Goal: Check status: Check status

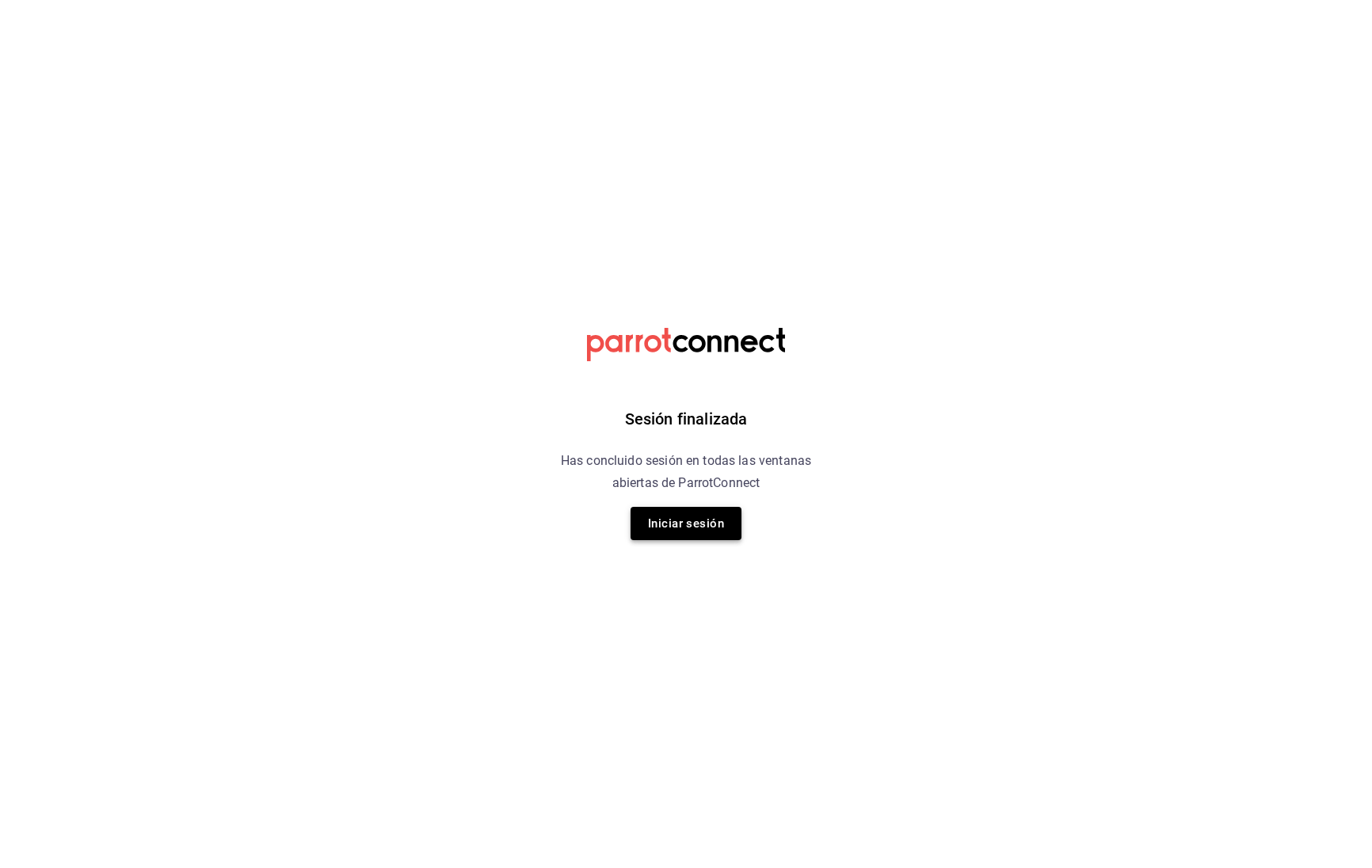
click at [712, 523] on button "Iniciar sesión" at bounding box center [686, 524] width 111 height 34
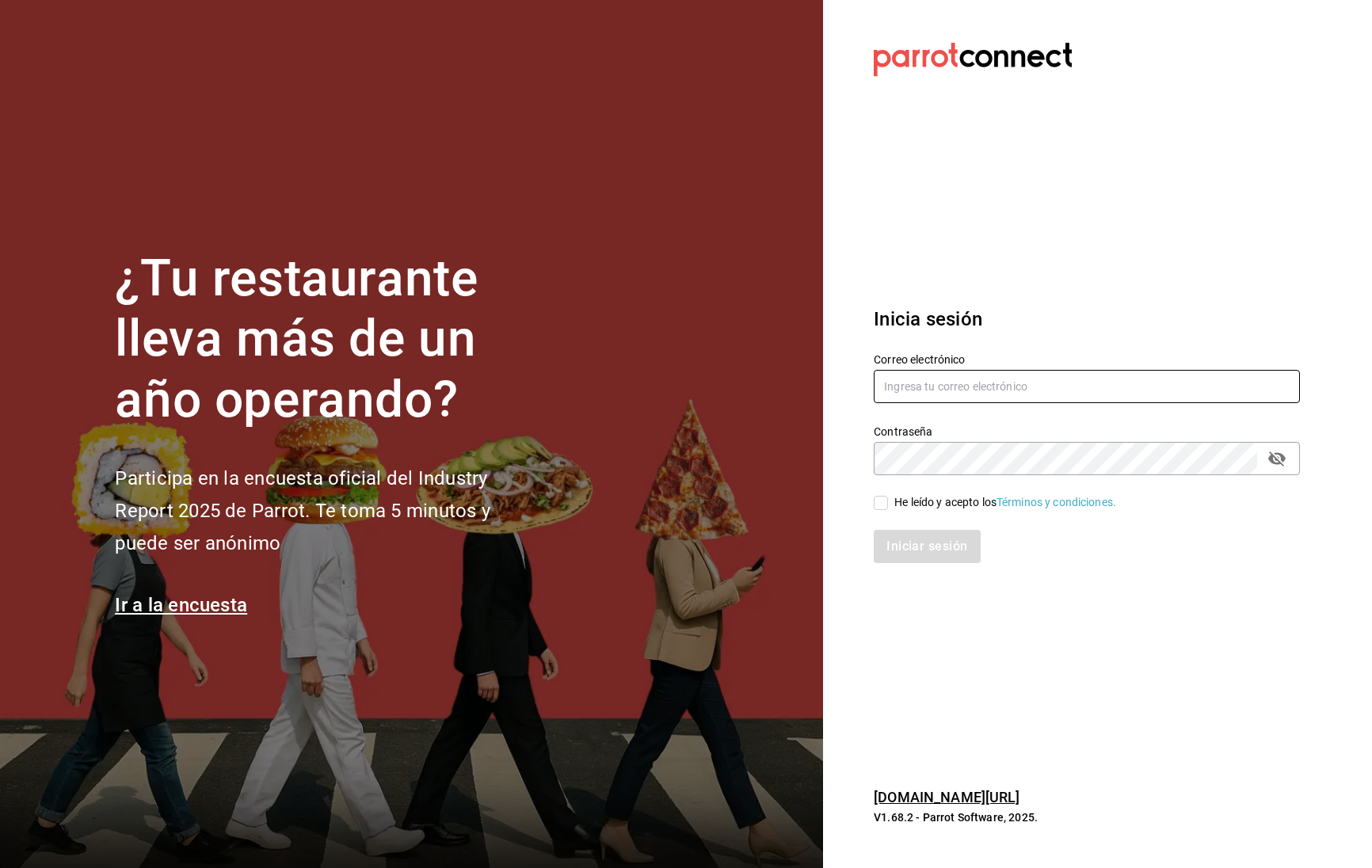
type input "prunuscafe.km@gmail.com"
click at [887, 500] on input "He leído y acepto los Términos y condiciones." at bounding box center [881, 503] width 14 height 14
checkbox input "true"
click at [908, 537] on button "Iniciar sesión" at bounding box center [928, 546] width 108 height 34
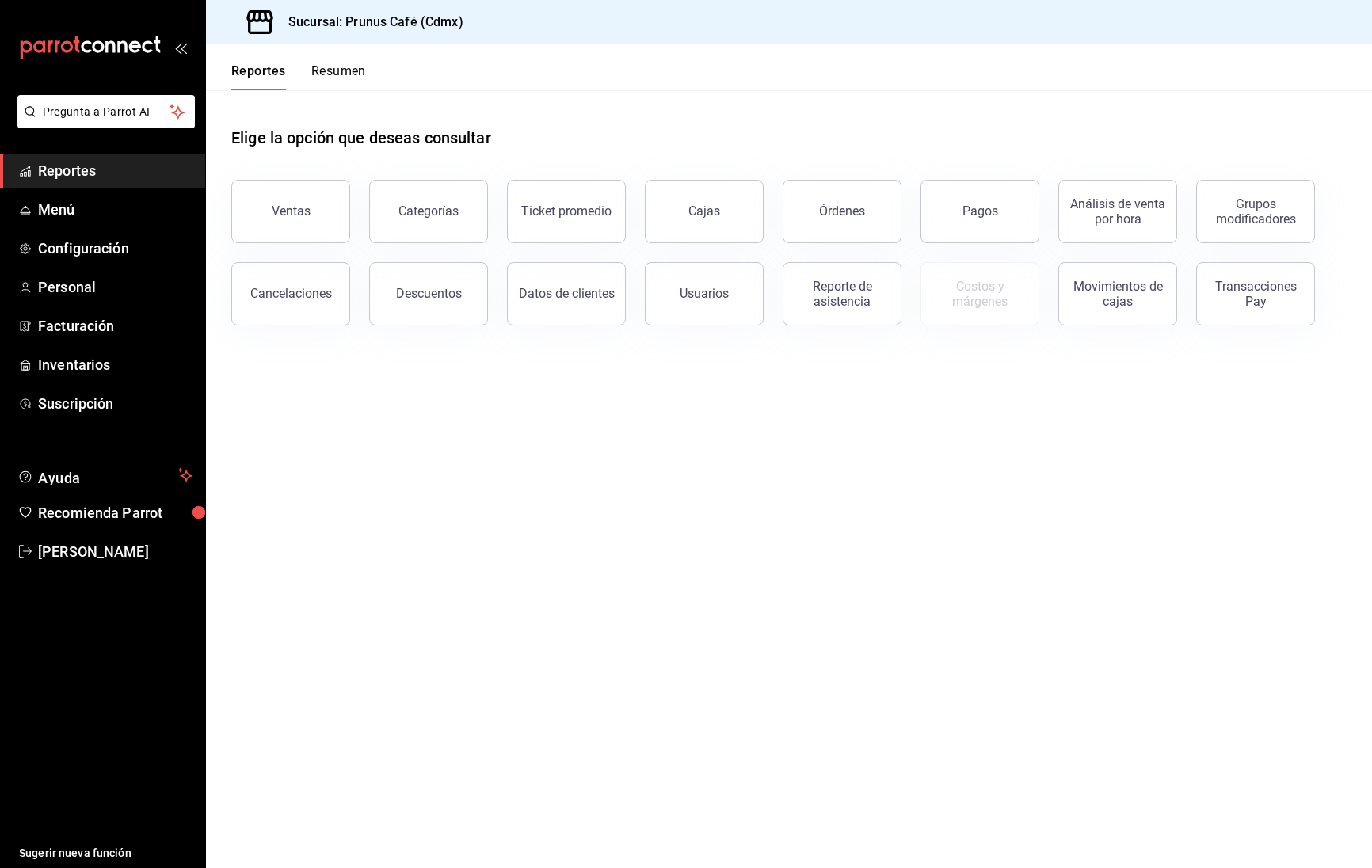
scroll to position [1, 0]
click at [294, 220] on button "Ventas" at bounding box center [291, 212] width 119 height 63
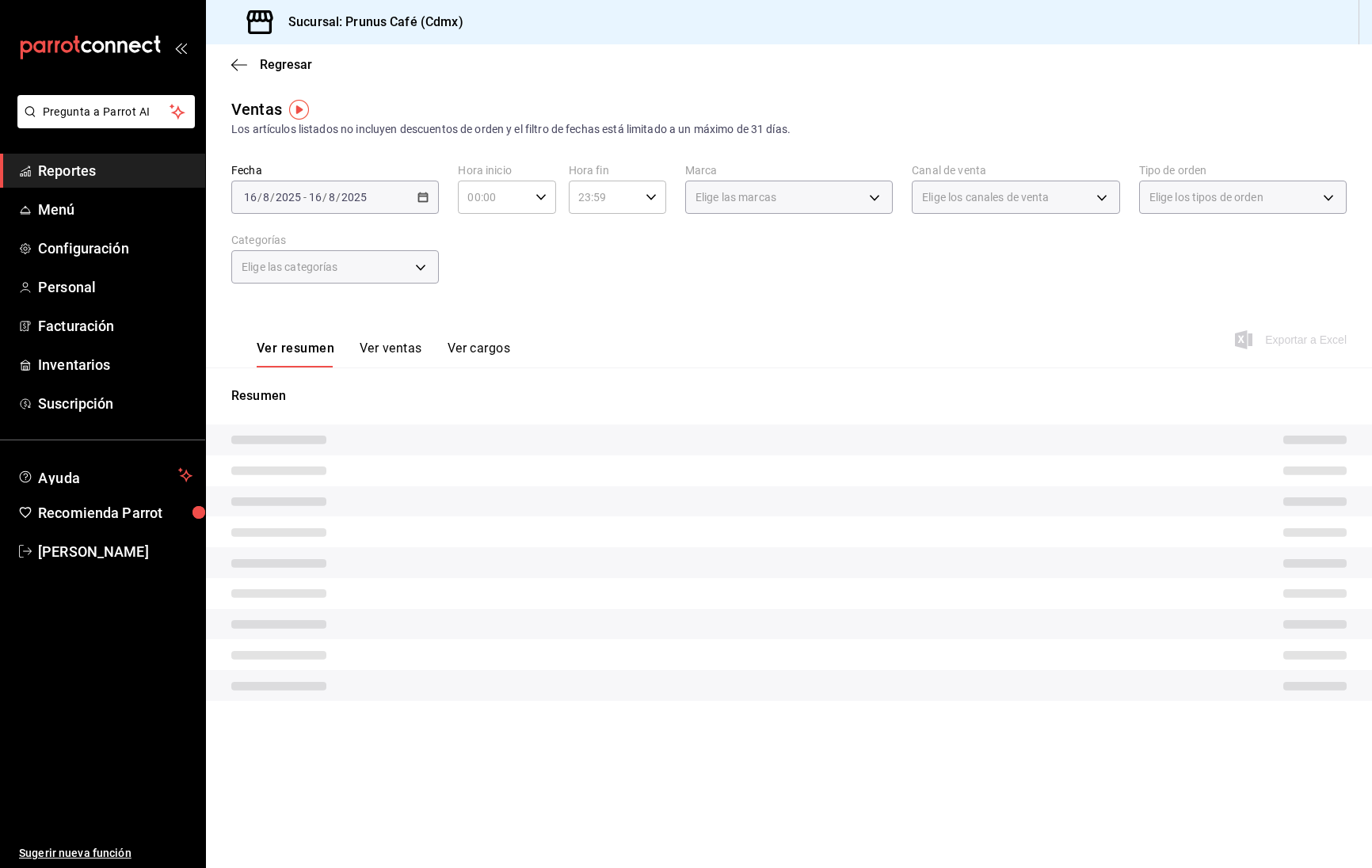
click at [232, 73] on div "Regresar" at bounding box center [789, 64] width 1166 height 41
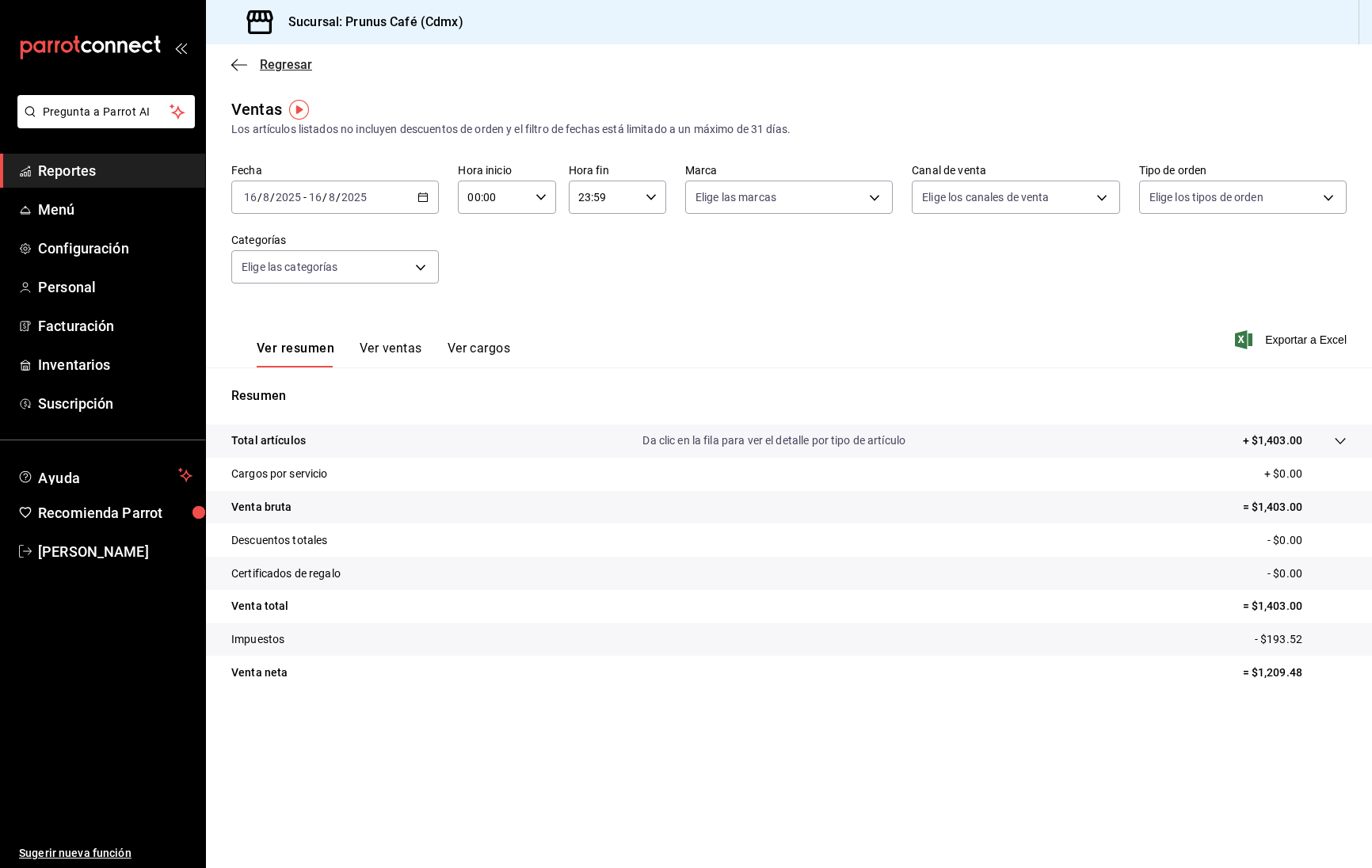
click at [240, 65] on icon "button" at bounding box center [240, 64] width 16 height 1
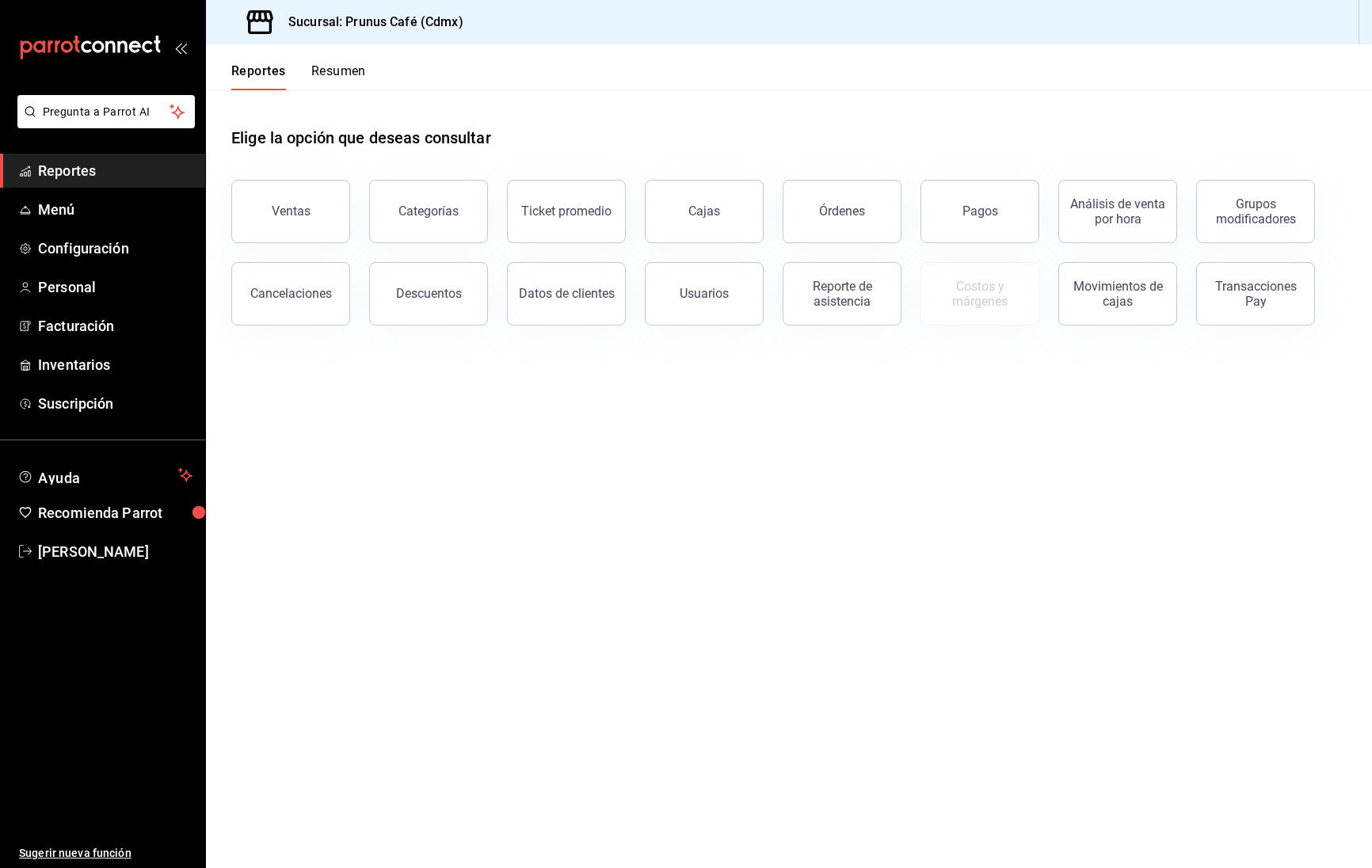
click at [320, 74] on button "Resumen" at bounding box center [339, 76] width 54 height 27
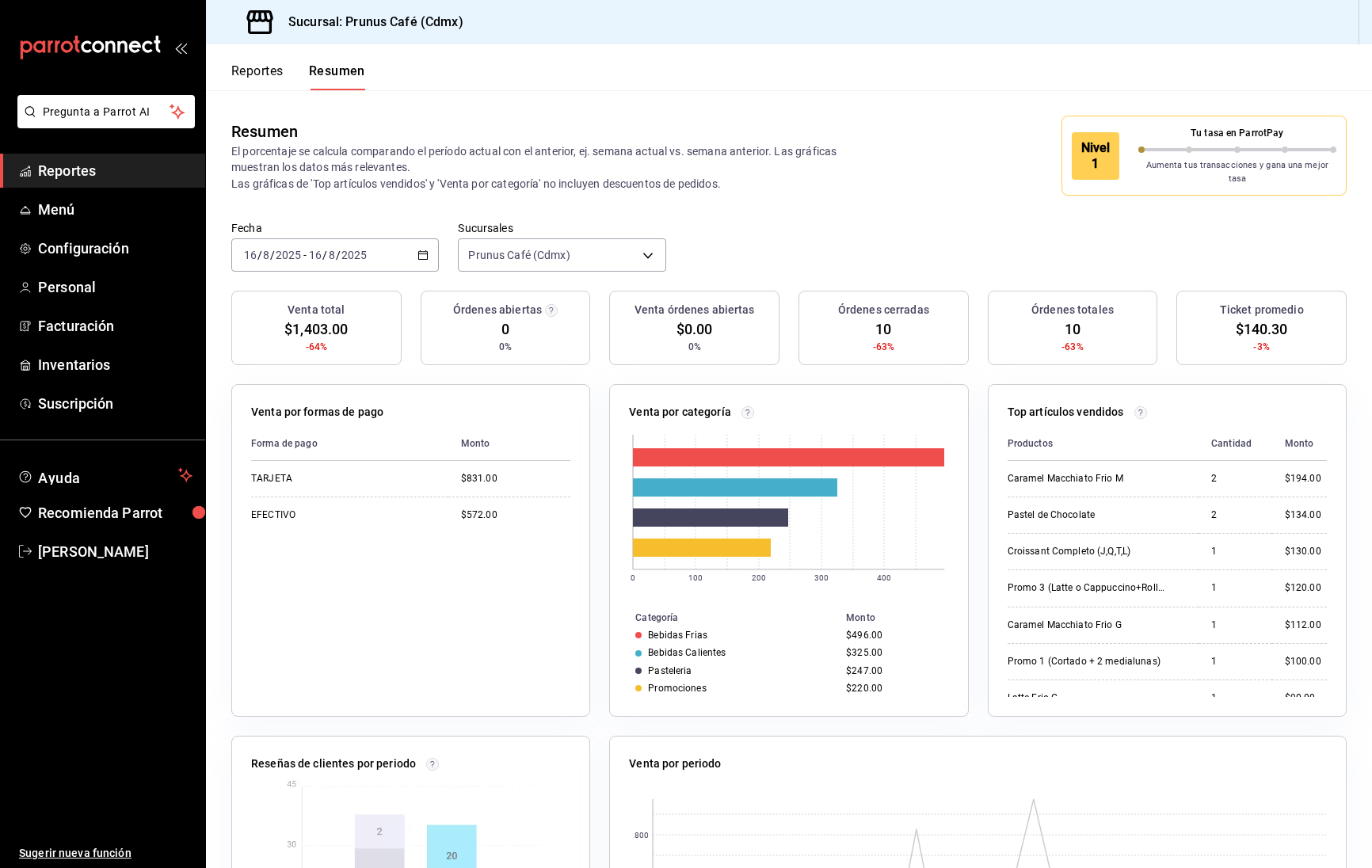
scroll to position [1, 0]
click at [379, 238] on div "[DATE] [DATE] - [DATE] [DATE]" at bounding box center [336, 254] width 208 height 34
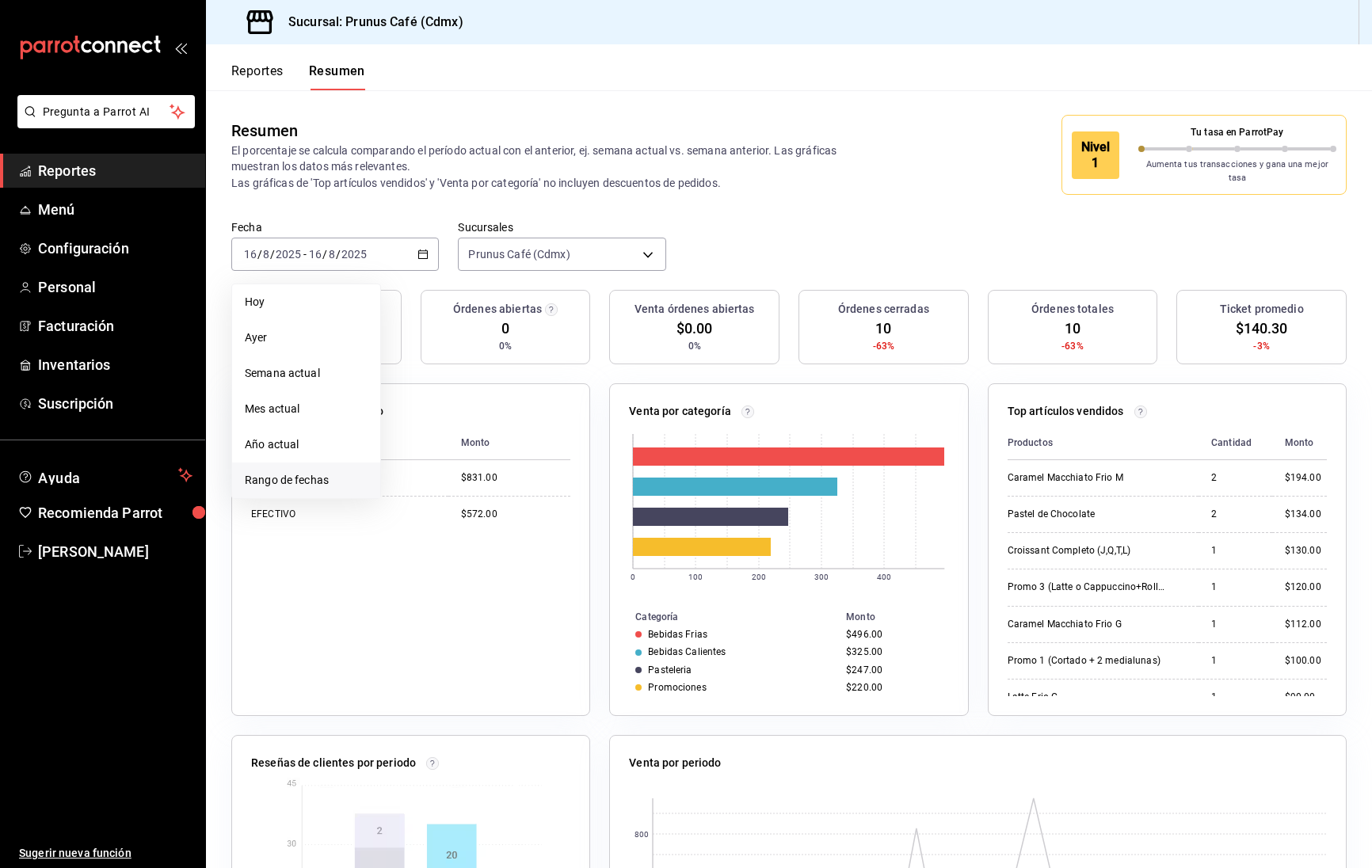
click at [323, 472] on span "Rango de fechas" at bounding box center [306, 480] width 123 height 17
click at [557, 305] on icon "button" at bounding box center [554, 312] width 19 height 19
click at [557, 306] on icon "button" at bounding box center [554, 315] width 19 height 19
click at [557, 305] on icon "button" at bounding box center [554, 312] width 19 height 19
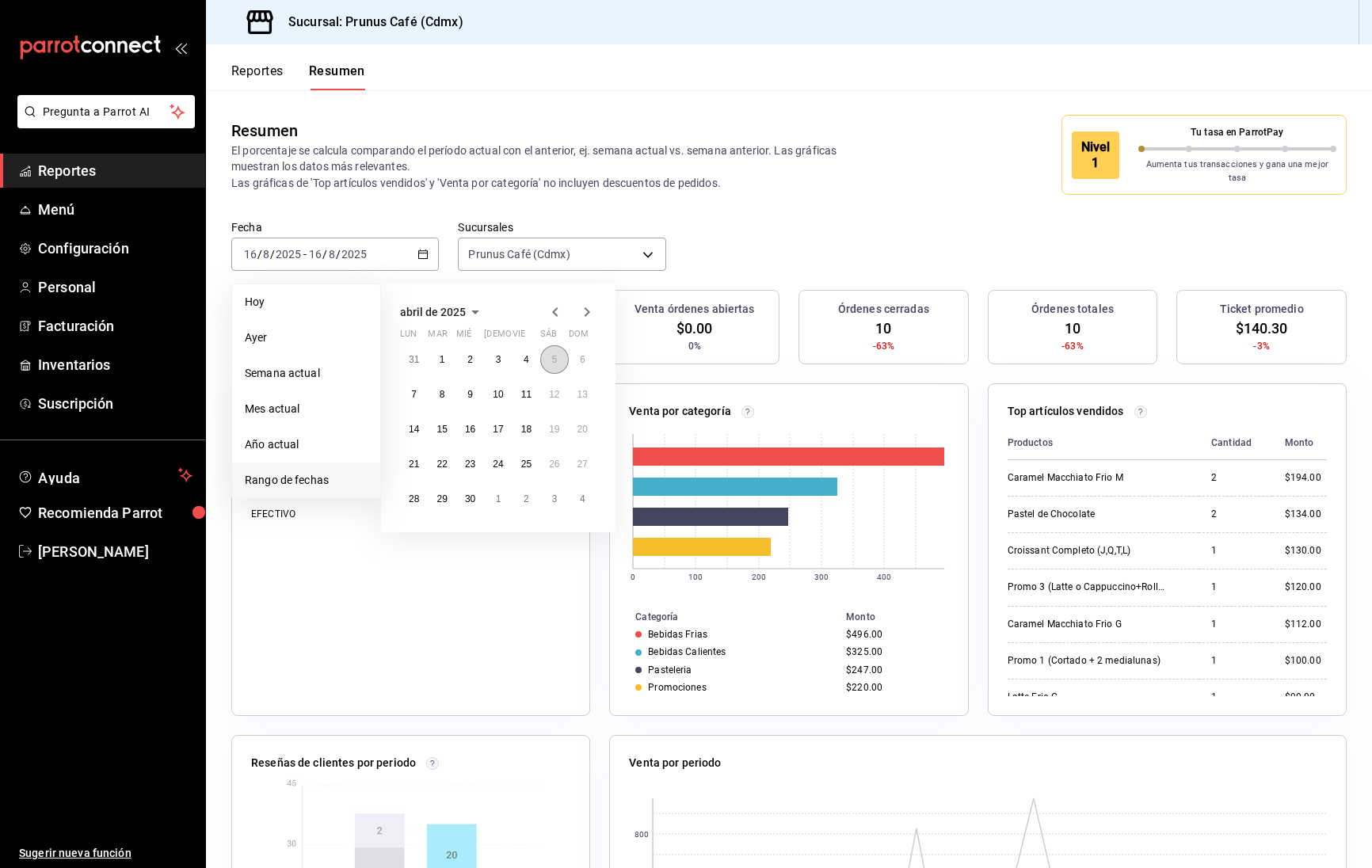
click at [549, 357] on button "5" at bounding box center [554, 359] width 28 height 29
click at [557, 355] on abbr "5" at bounding box center [554, 359] width 6 height 11
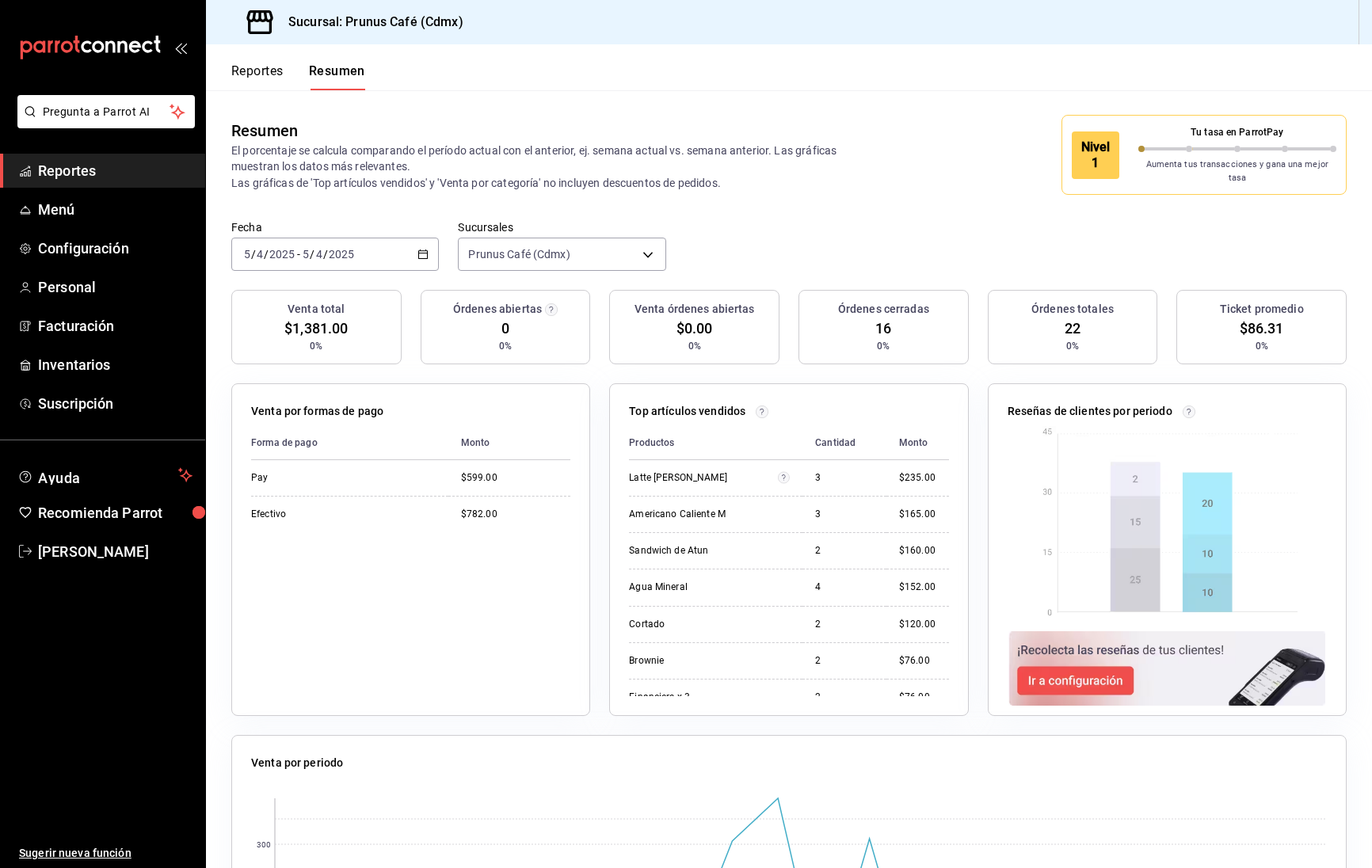
click at [426, 250] on \(Stroke\) "button" at bounding box center [424, 254] width 10 height 9
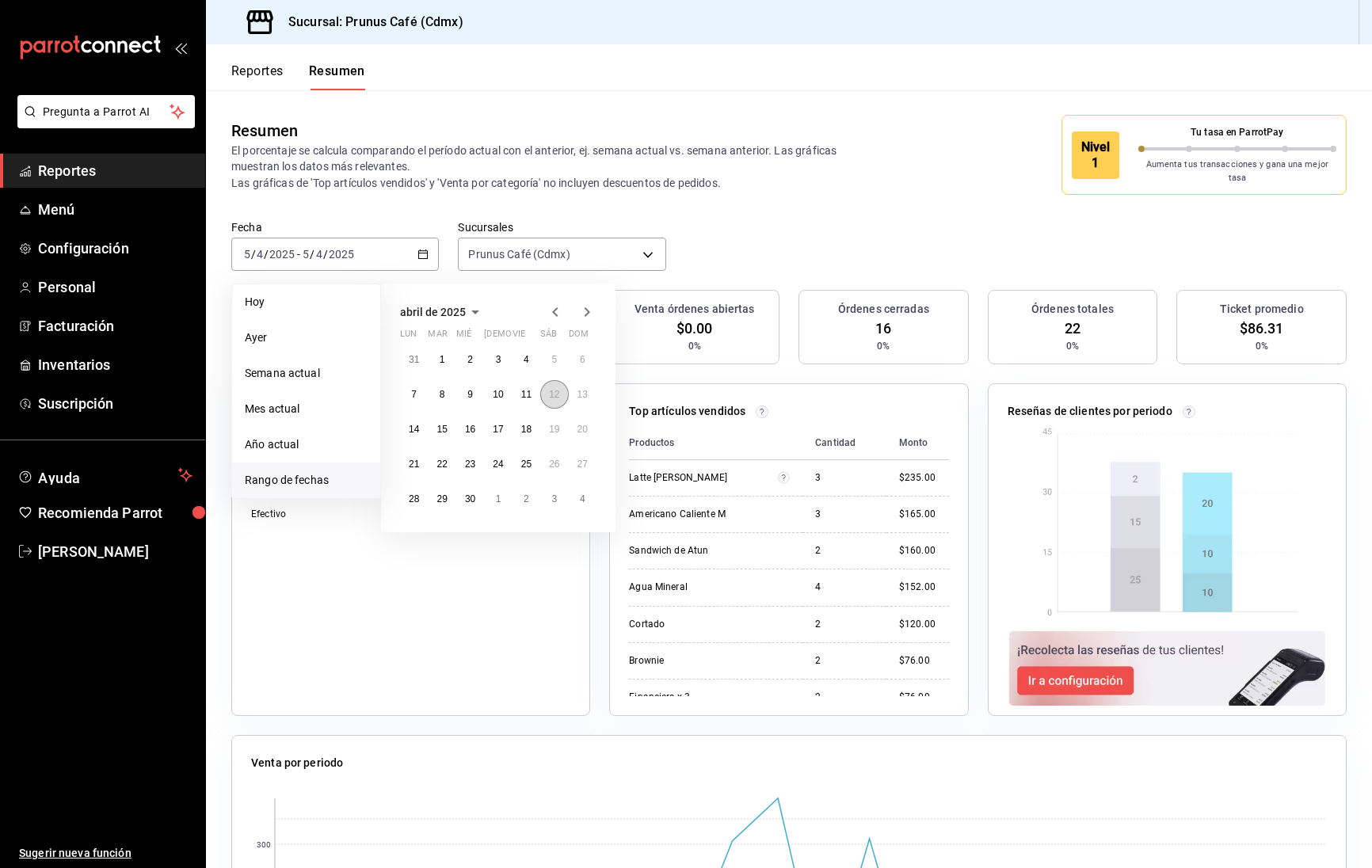
click at [557, 389] on abbr "12" at bounding box center [554, 394] width 10 height 11
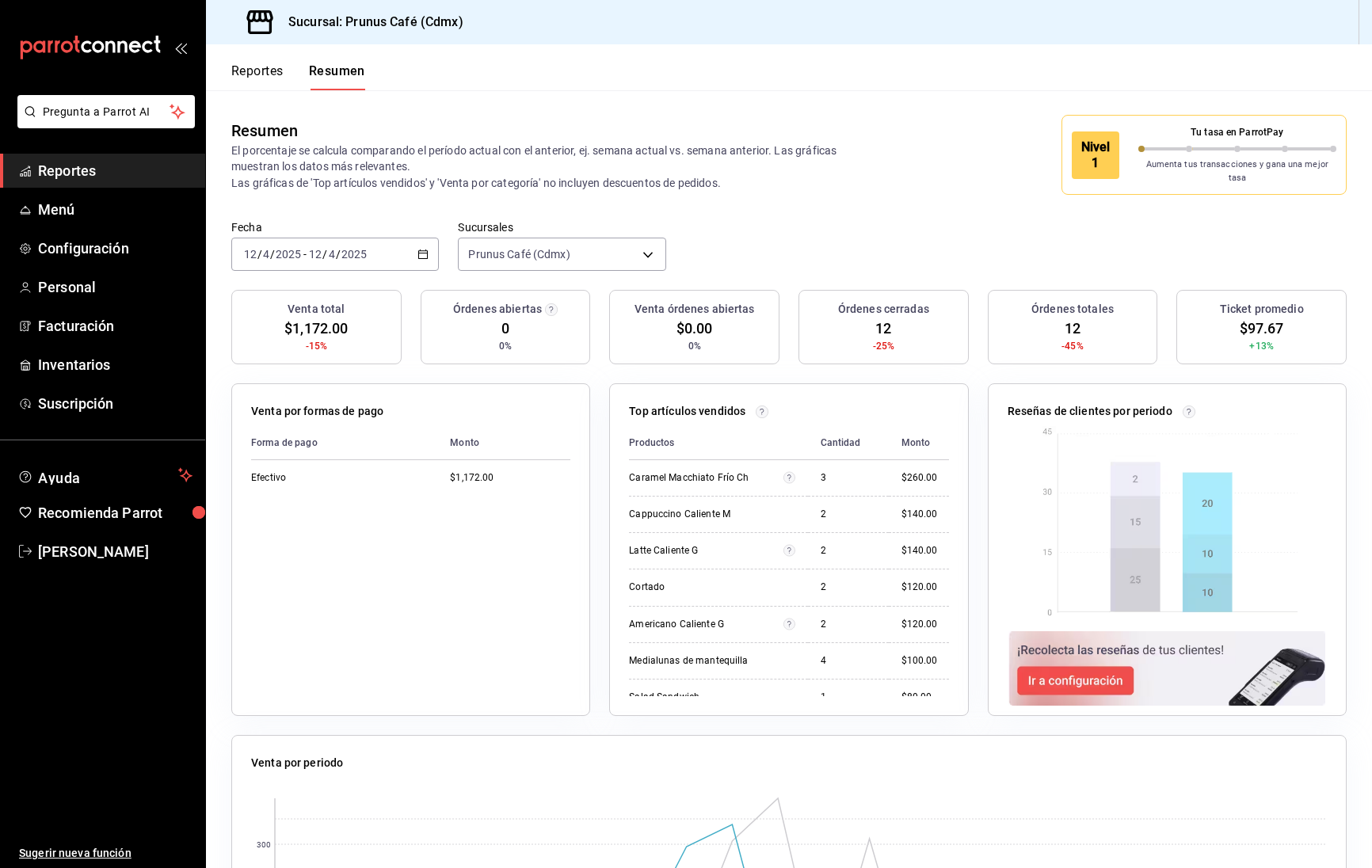
click at [415, 242] on div "[DATE] [DATE] - [DATE] [DATE]" at bounding box center [336, 254] width 208 height 34
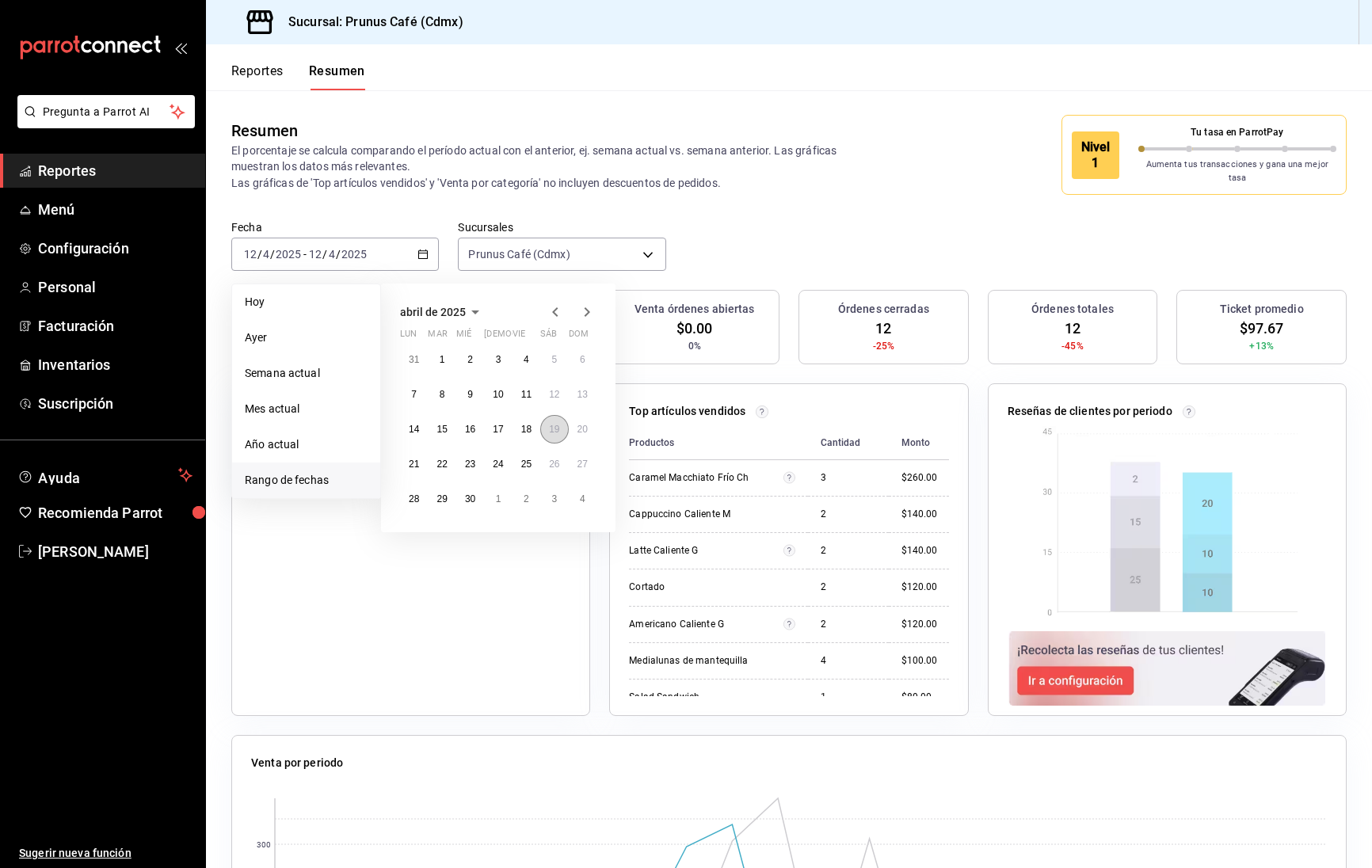
click at [561, 419] on button "19" at bounding box center [554, 429] width 28 height 29
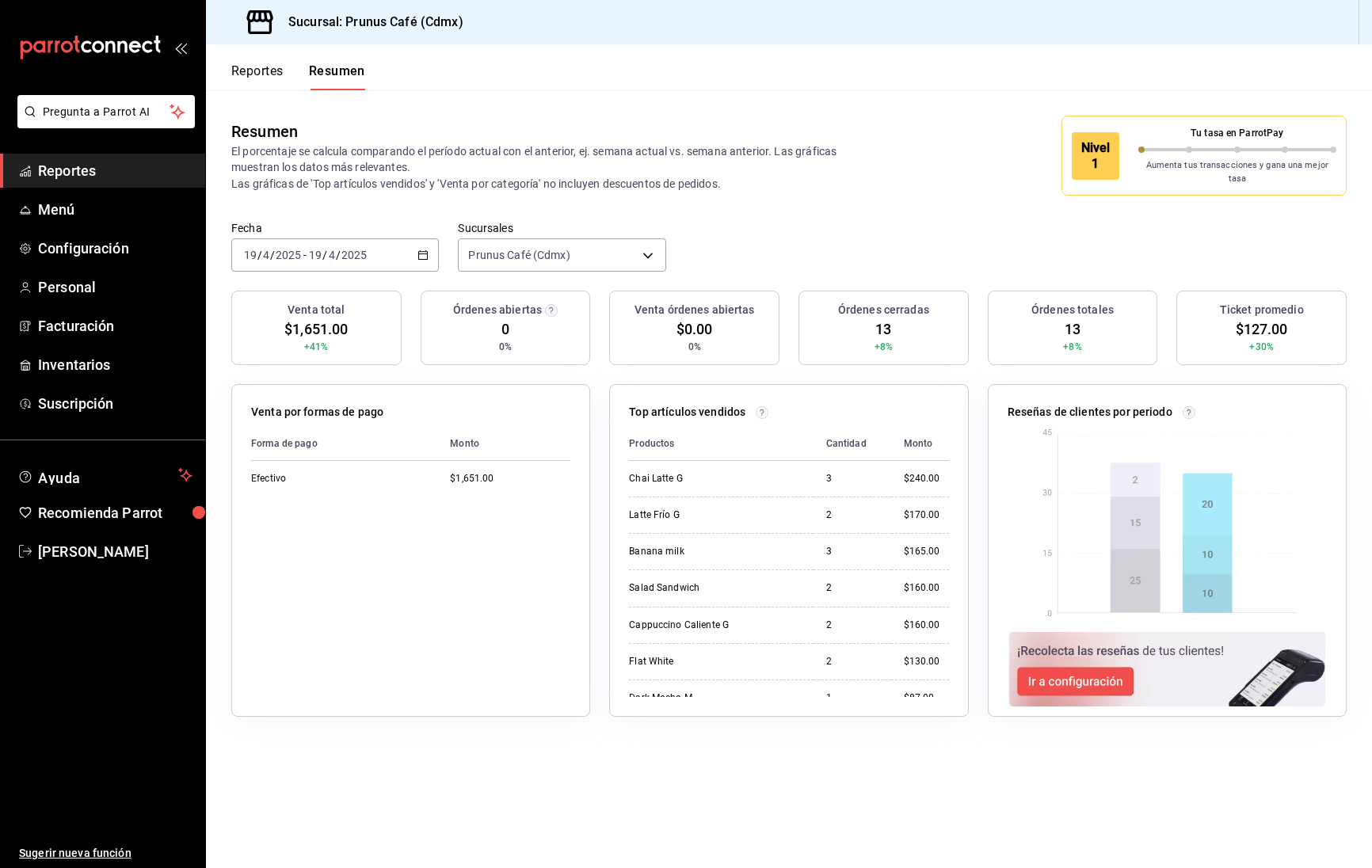
scroll to position [0, 0]
click at [415, 245] on div "[DATE] [DATE] - [DATE] [DATE]" at bounding box center [336, 255] width 208 height 34
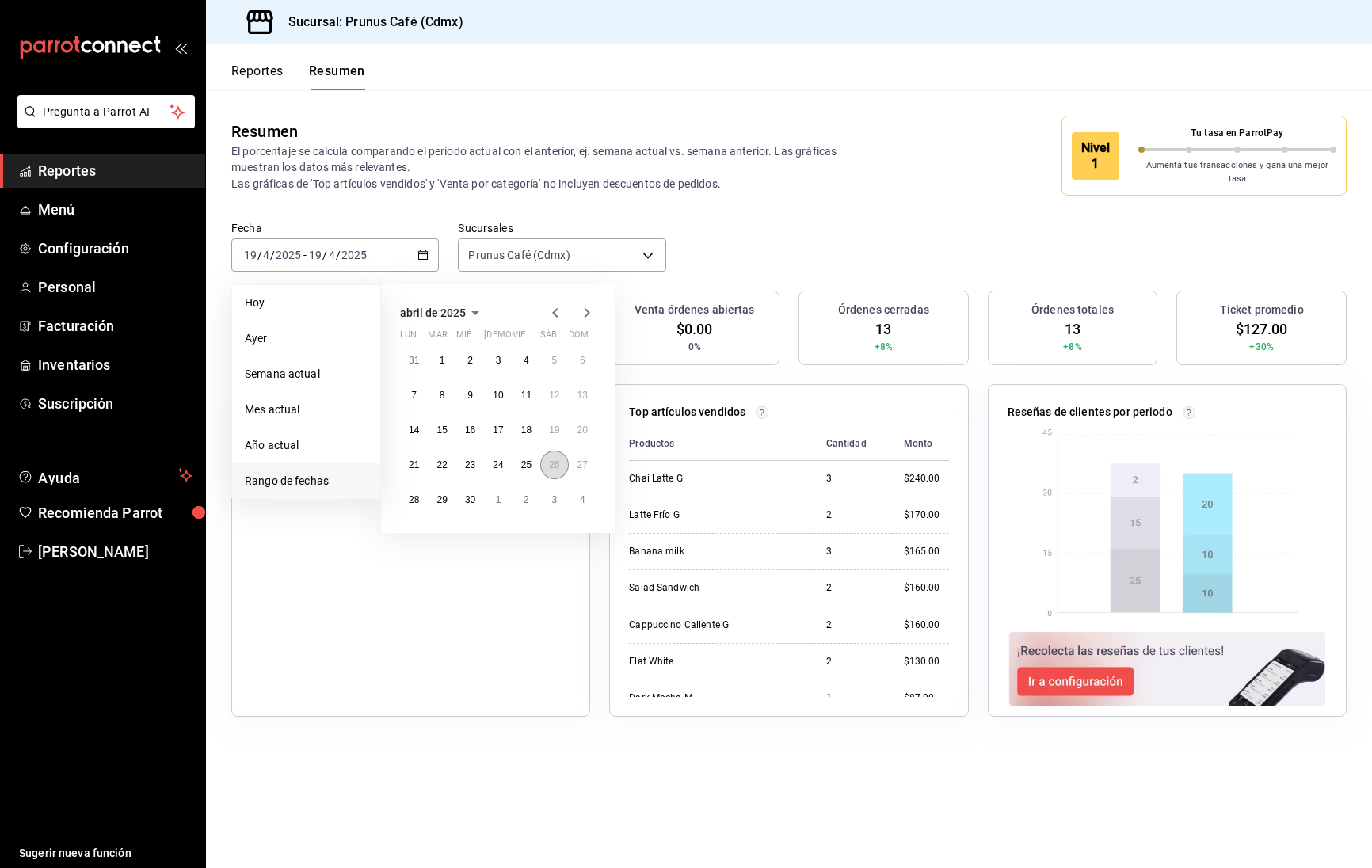
click at [559, 459] on abbr "26" at bounding box center [554, 464] width 10 height 11
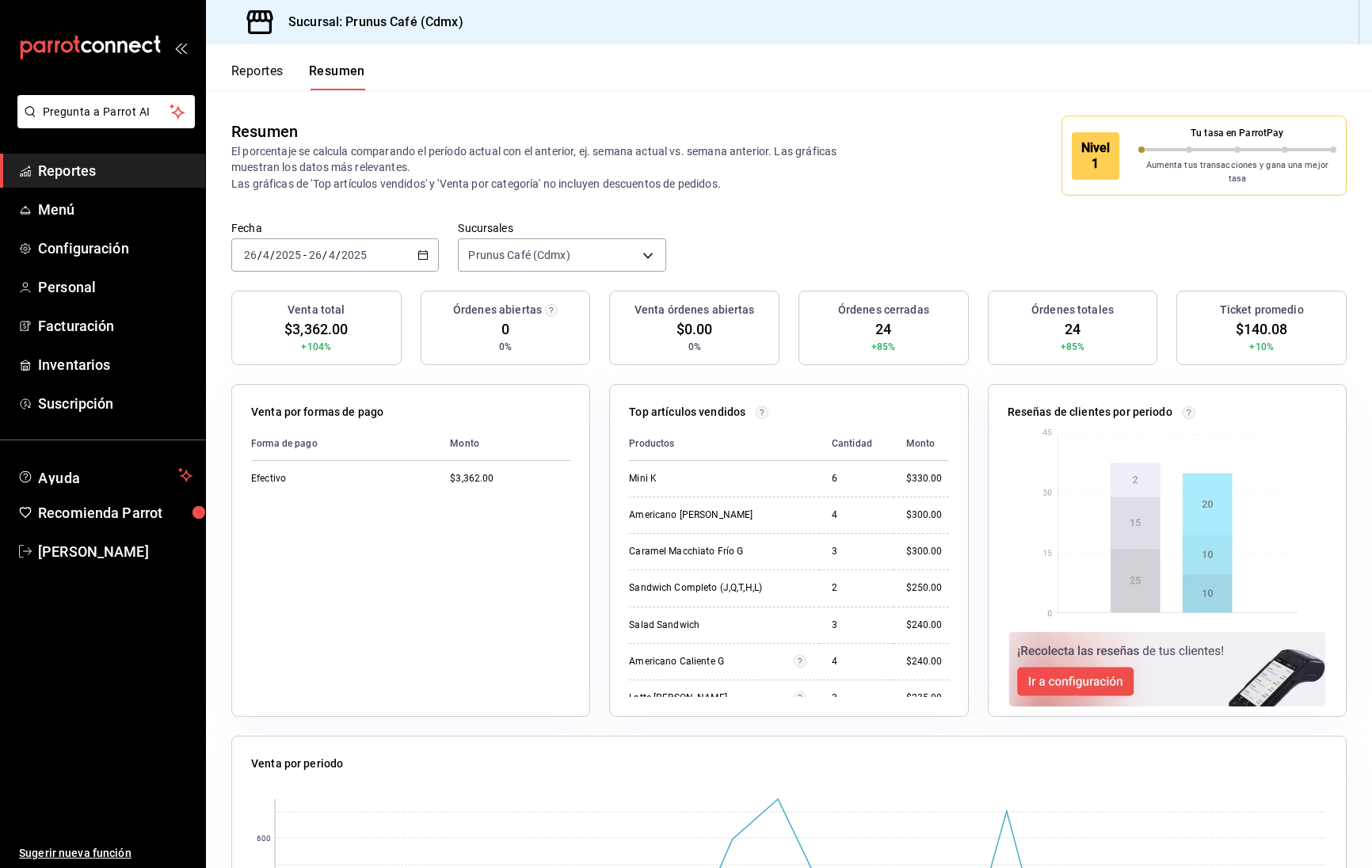
click at [393, 249] on div "[DATE] [DATE] - [DATE] [DATE]" at bounding box center [336, 255] width 208 height 34
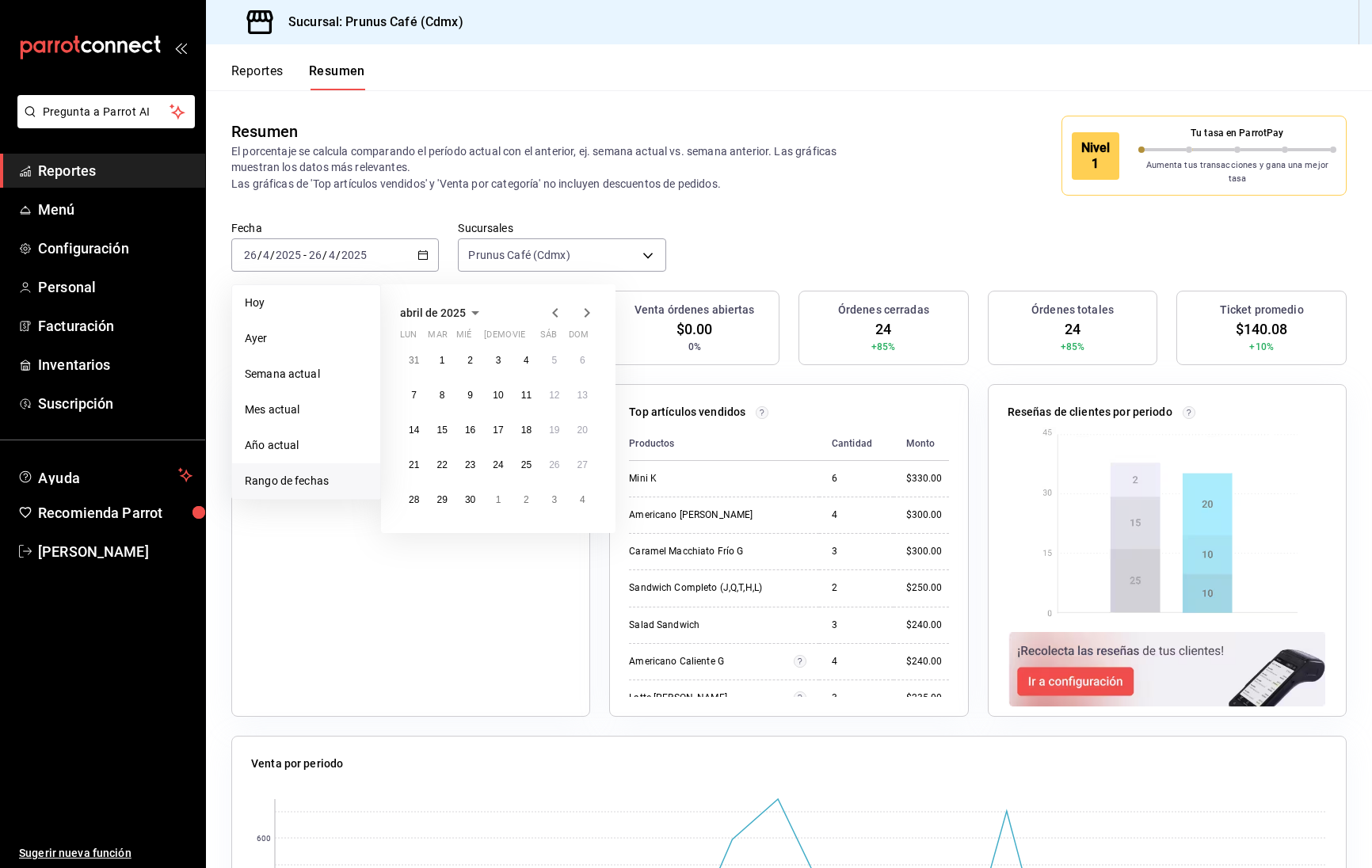
click at [589, 308] on icon "button" at bounding box center [588, 313] width 6 height 10
click at [561, 346] on button "3" at bounding box center [554, 360] width 28 height 29
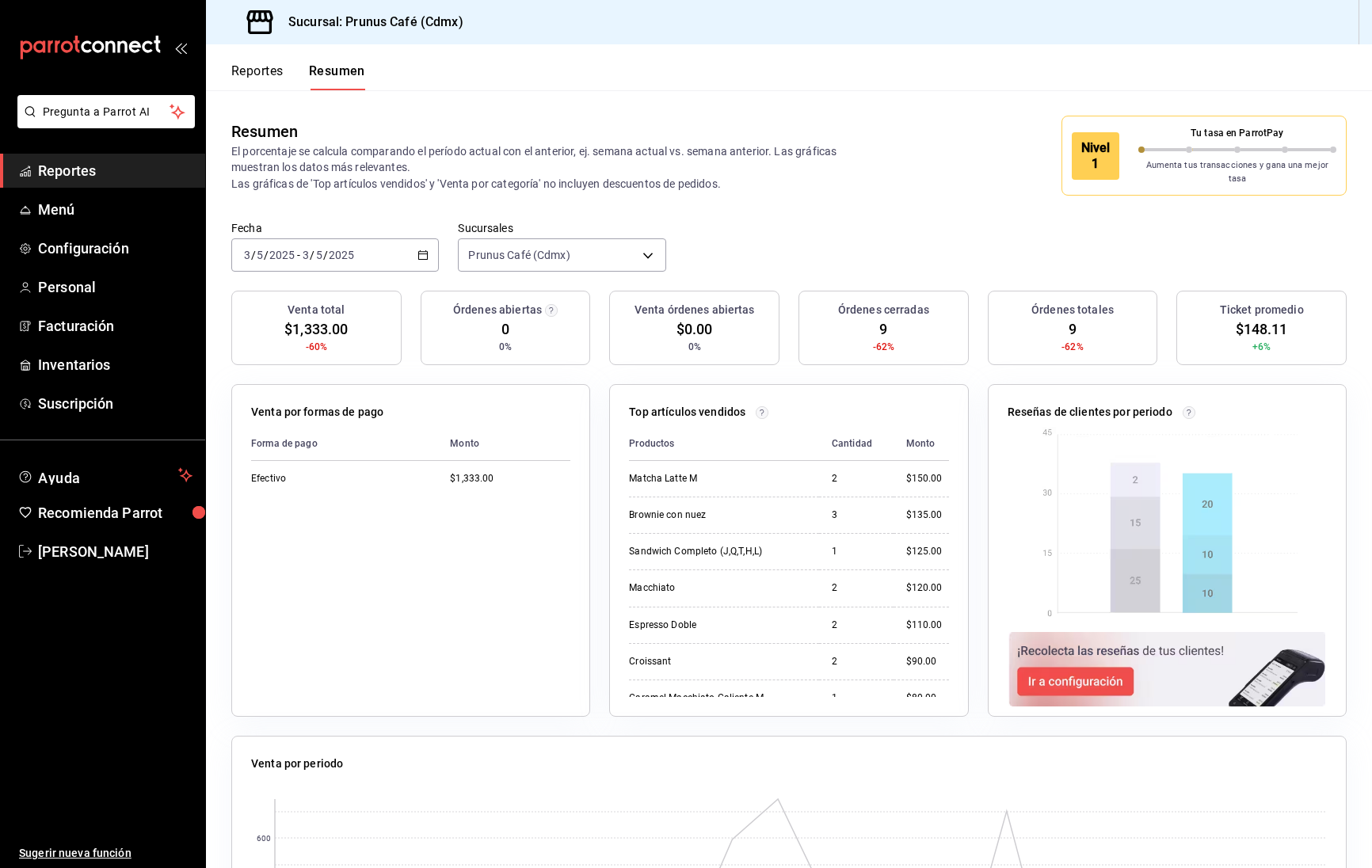
click at [419, 249] on icon "button" at bounding box center [423, 254] width 11 height 11
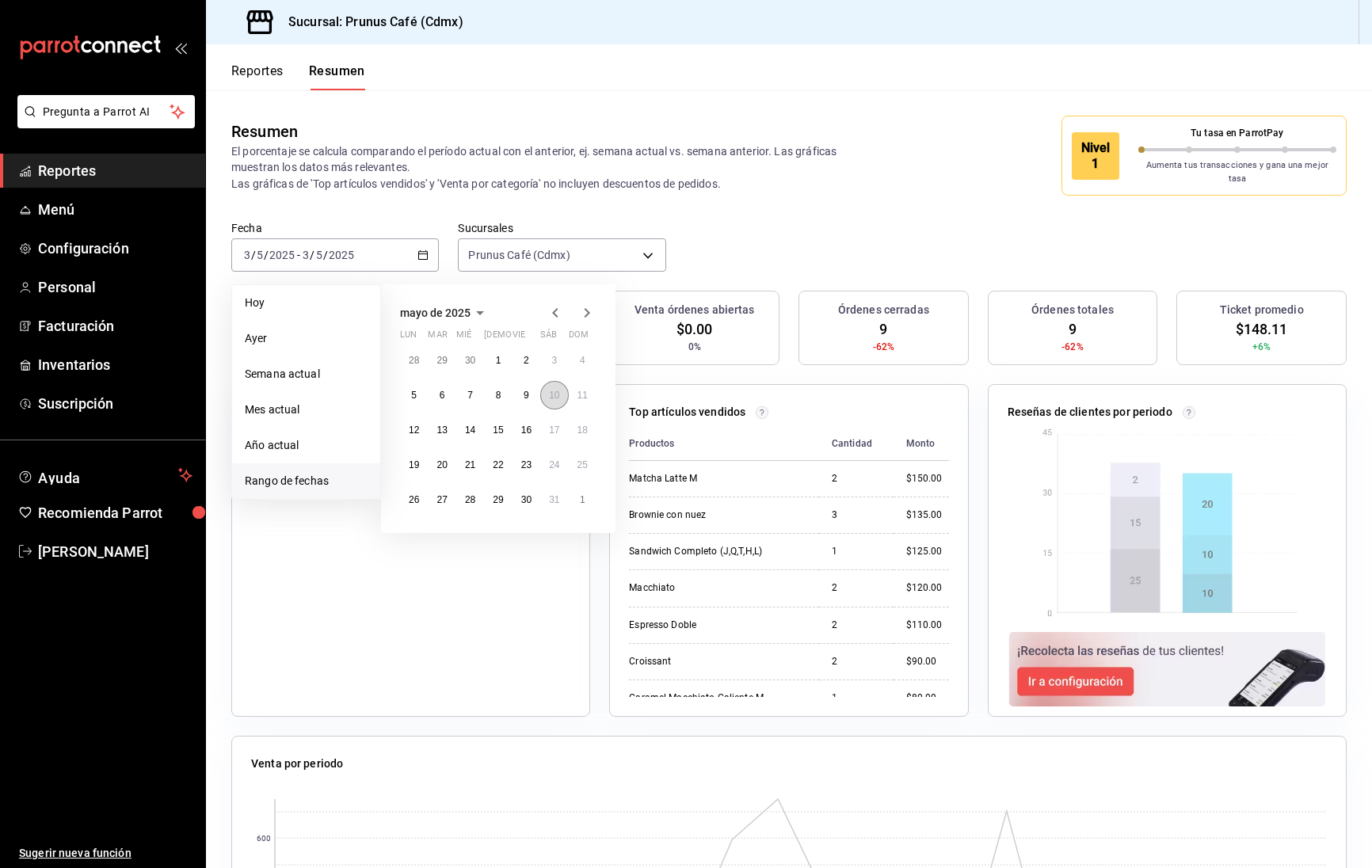
click at [552, 390] on abbr "10" at bounding box center [554, 395] width 10 height 11
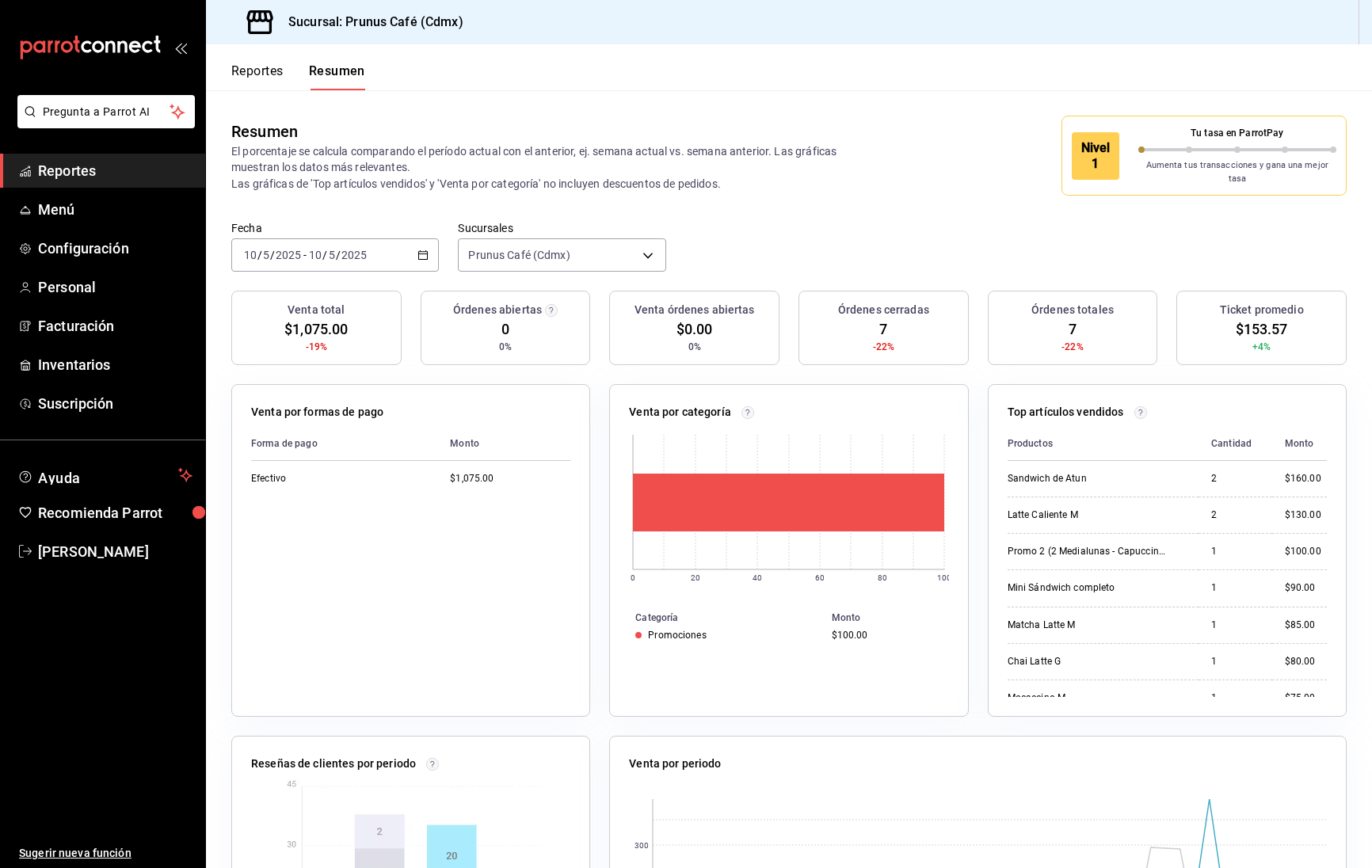
click at [408, 250] on div "[DATE] [DATE] - [DATE] [DATE]" at bounding box center [336, 255] width 208 height 34
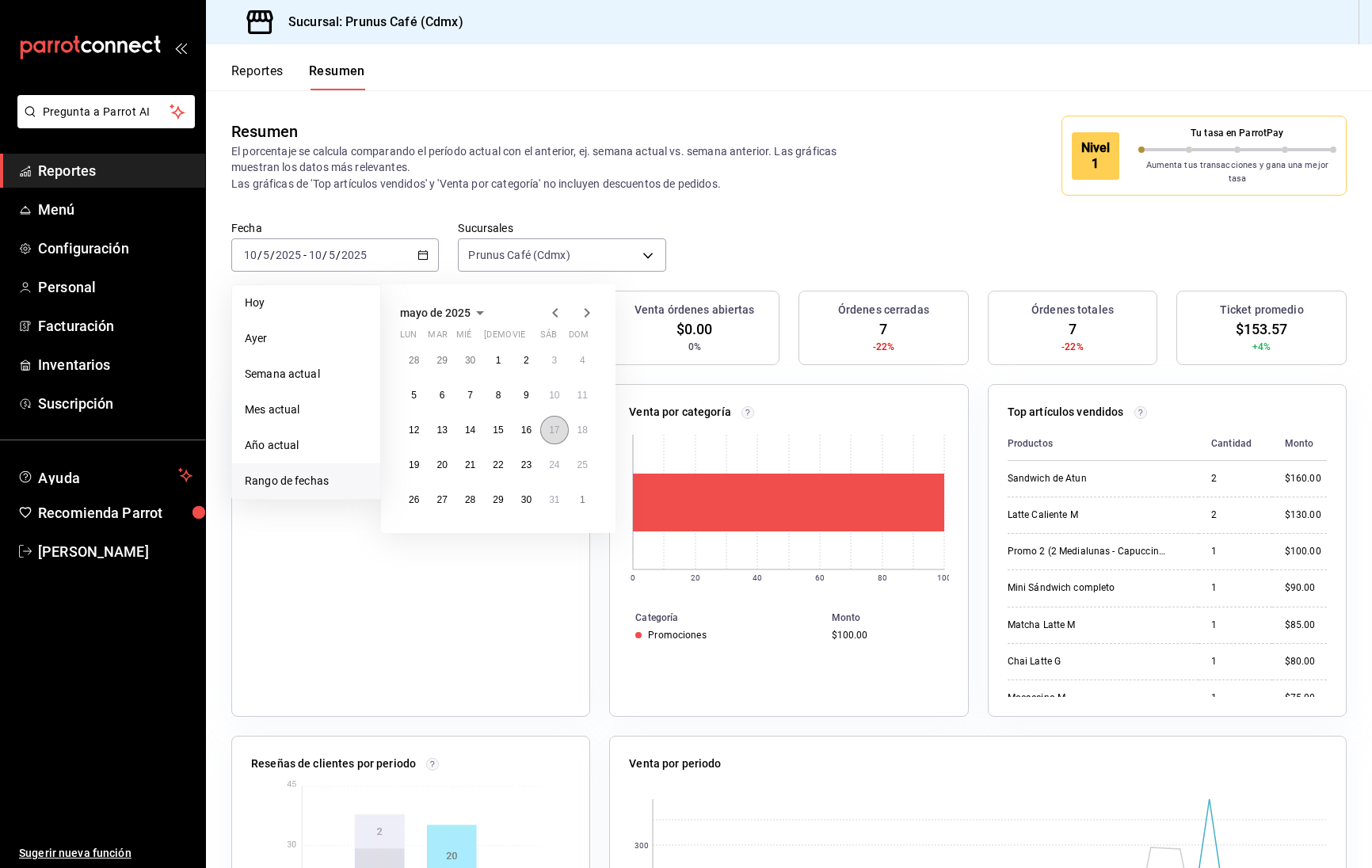
click at [548, 425] on button "17" at bounding box center [554, 430] width 28 height 29
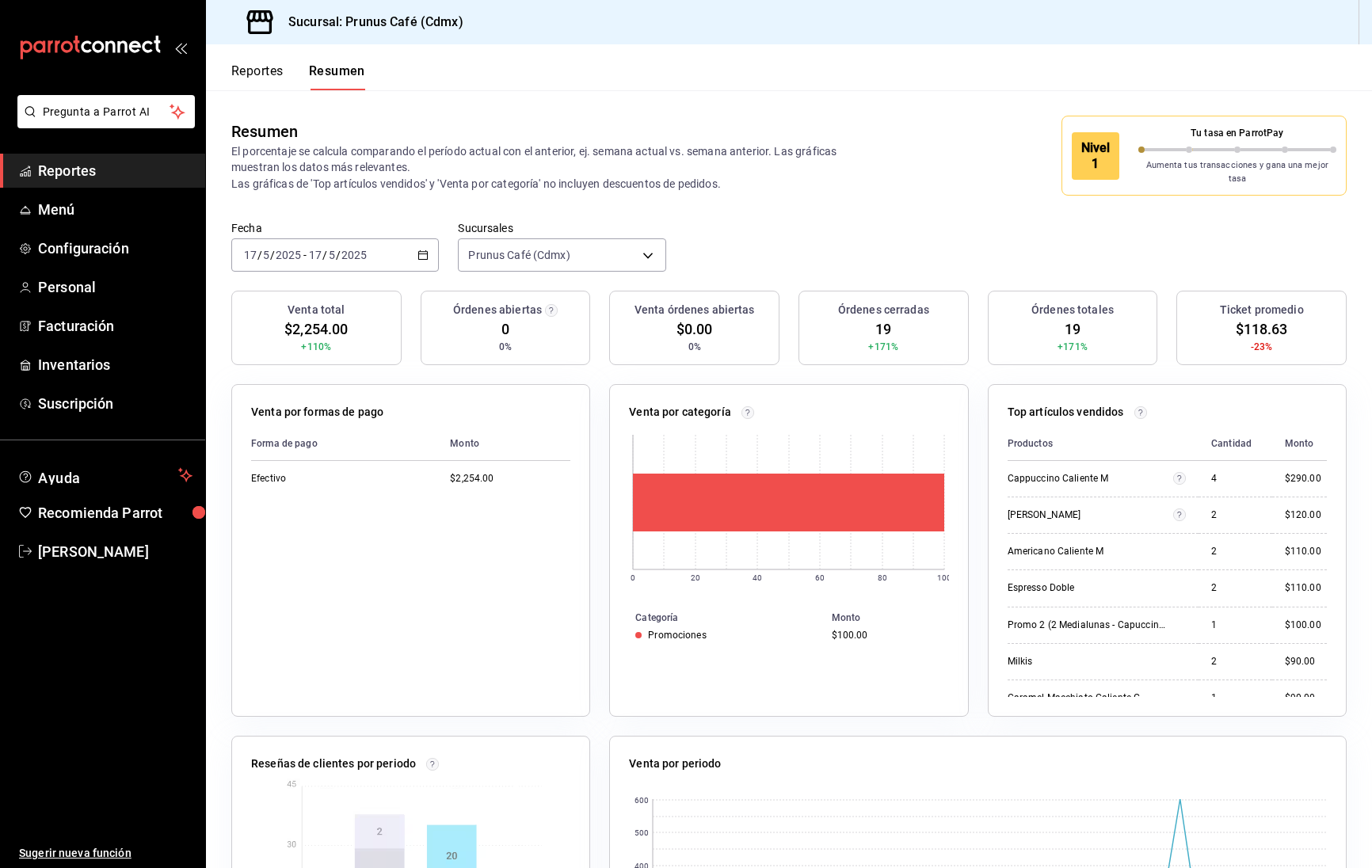
click at [421, 251] on \(Stroke\) "button" at bounding box center [424, 255] width 10 height 9
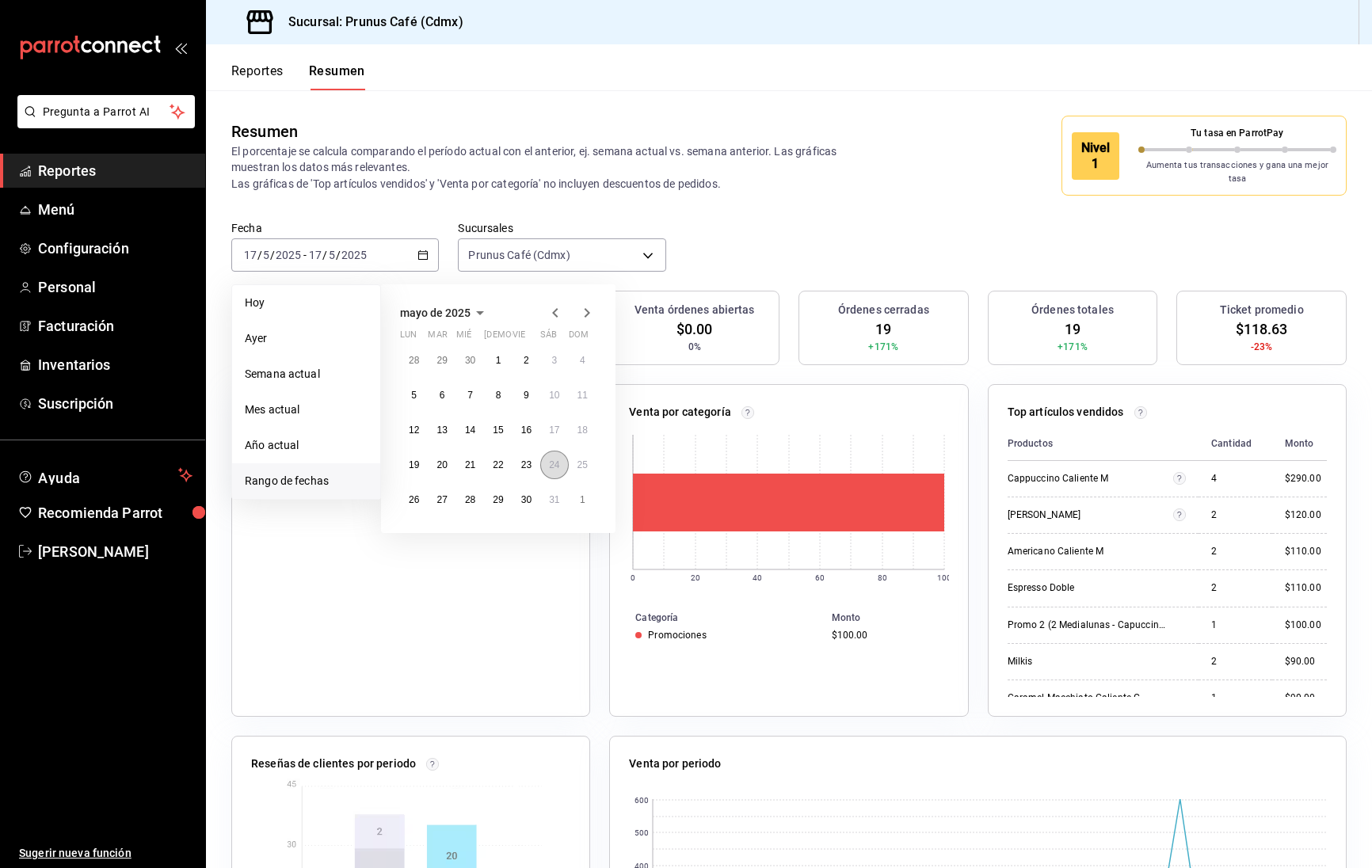
click at [559, 450] on button "24" at bounding box center [554, 464] width 28 height 29
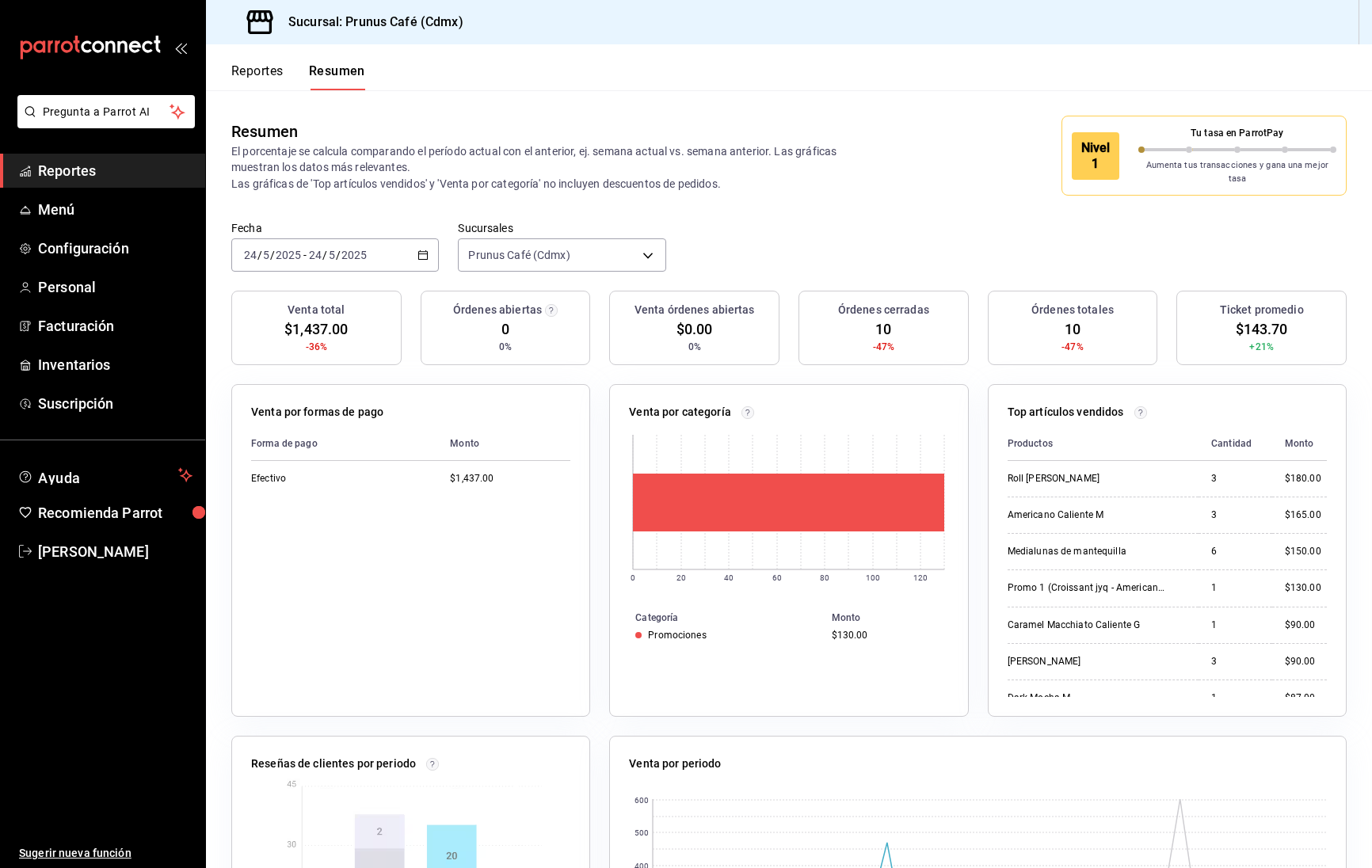
click at [426, 251] on \(Stroke\) "button" at bounding box center [424, 255] width 10 height 9
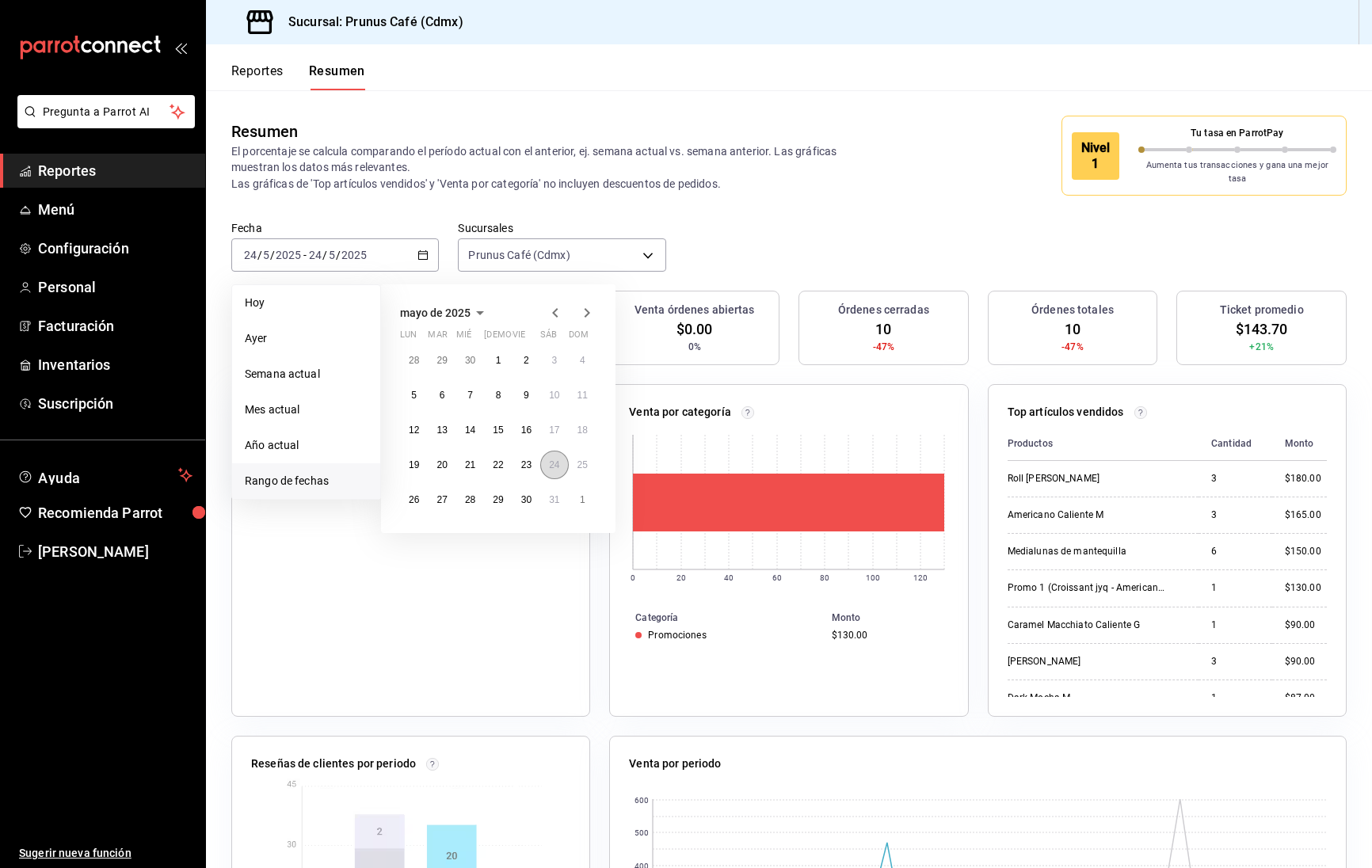
click at [554, 459] on abbr "24" at bounding box center [554, 464] width 10 height 11
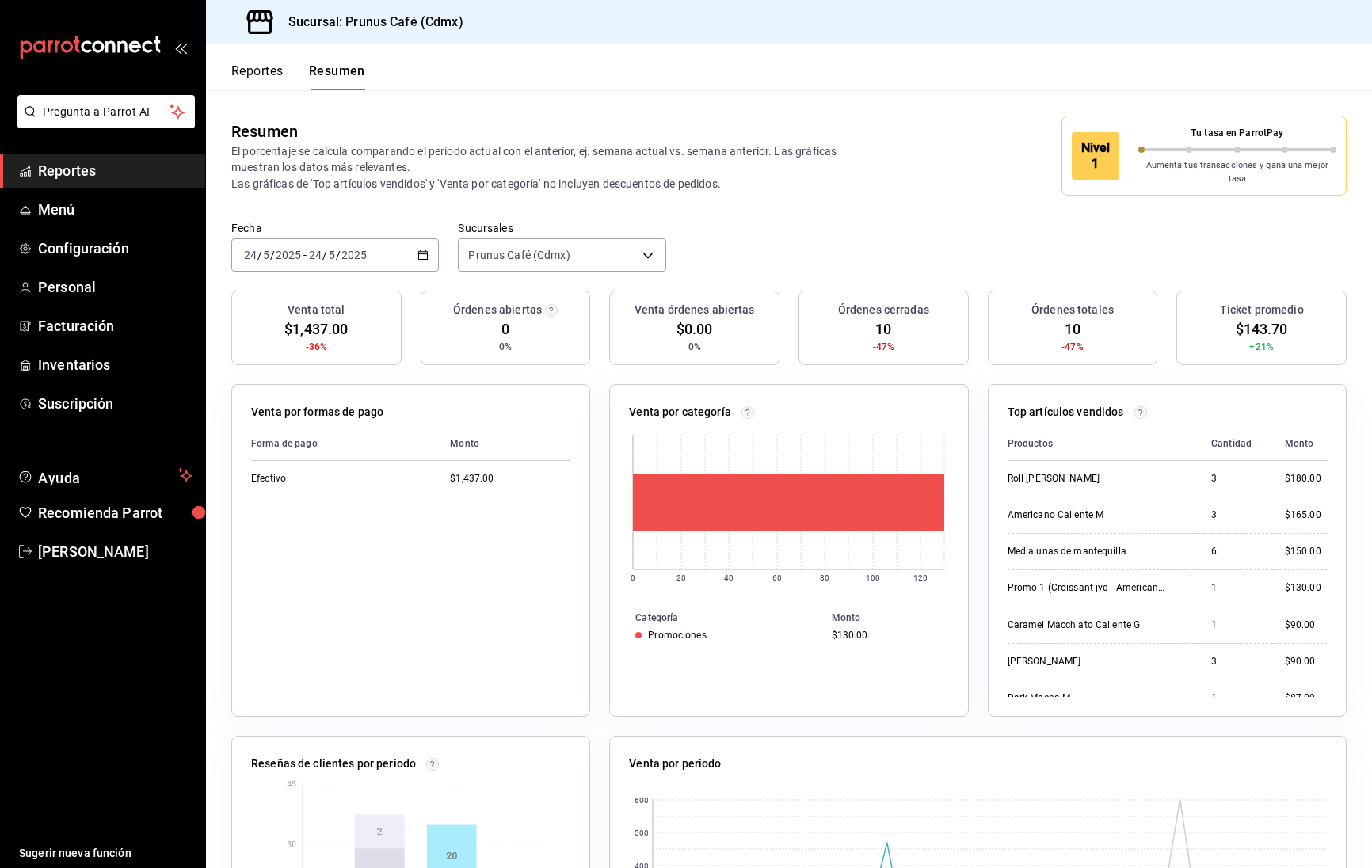
click at [410, 247] on div "[DATE] [DATE] - [DATE] [DATE]" at bounding box center [336, 255] width 208 height 34
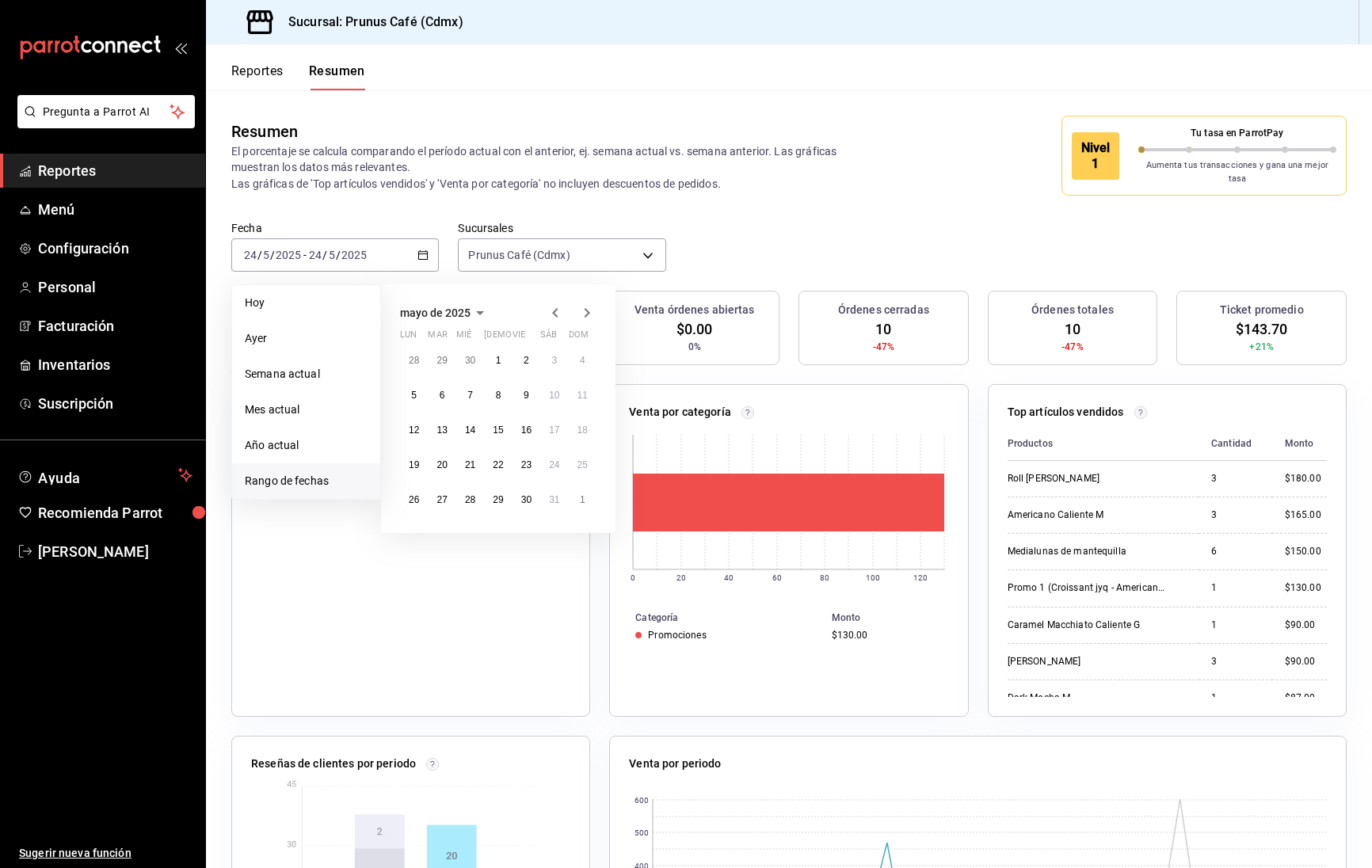
click at [584, 307] on icon "button" at bounding box center [586, 313] width 19 height 19
click at [560, 356] on button "5" at bounding box center [554, 366] width 28 height 29
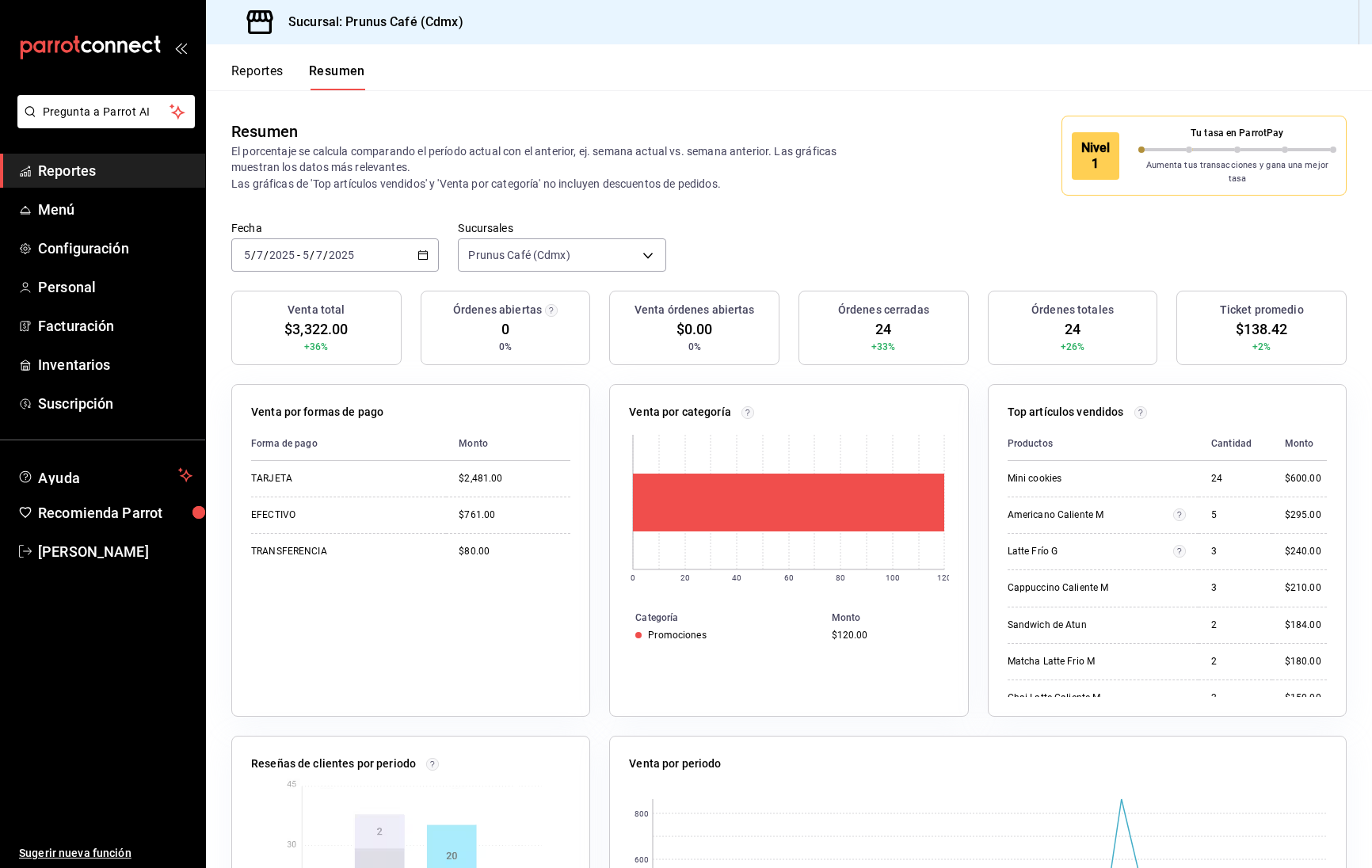
click at [427, 249] on icon "button" at bounding box center [423, 254] width 11 height 11
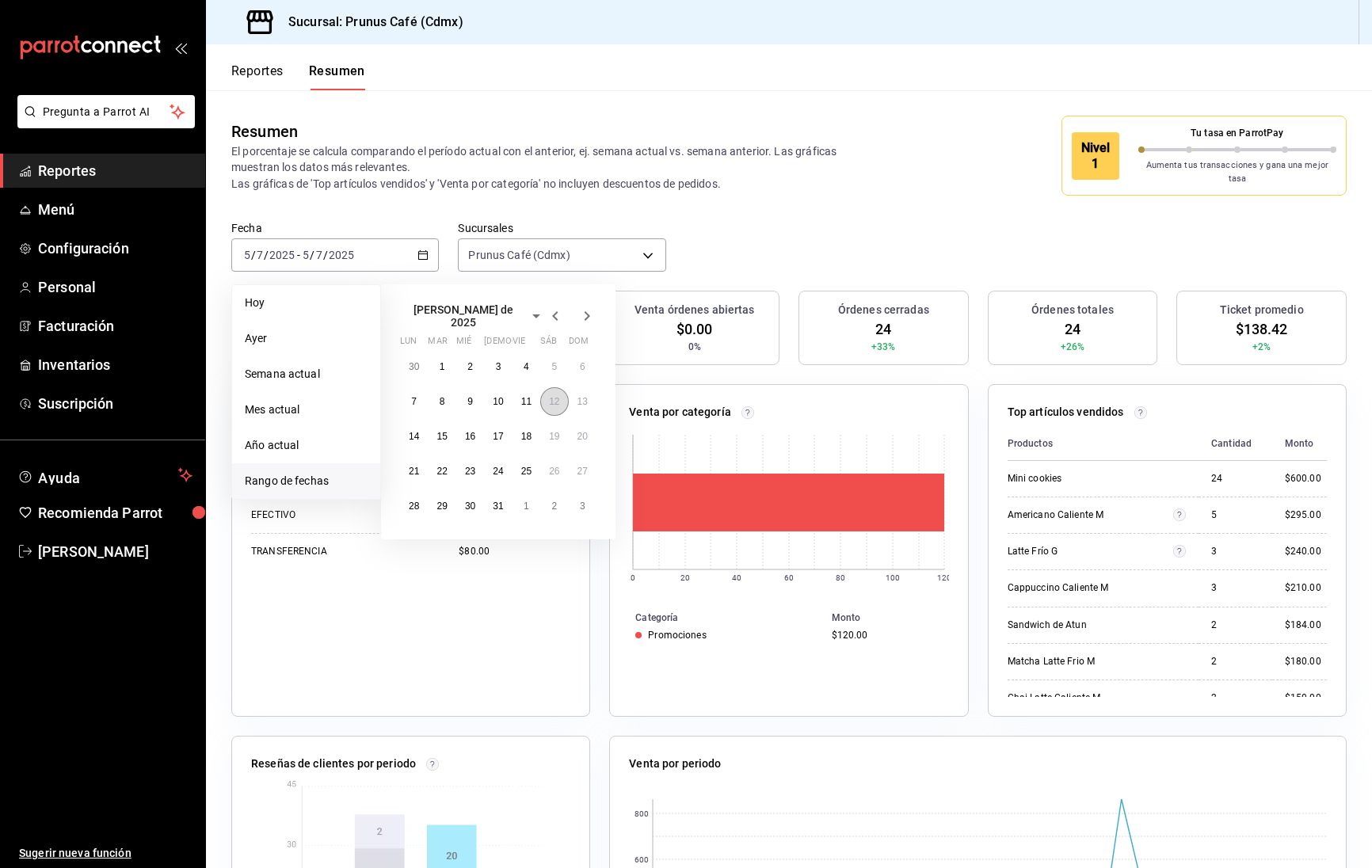
click at [559, 396] on abbr "12" at bounding box center [554, 401] width 10 height 11
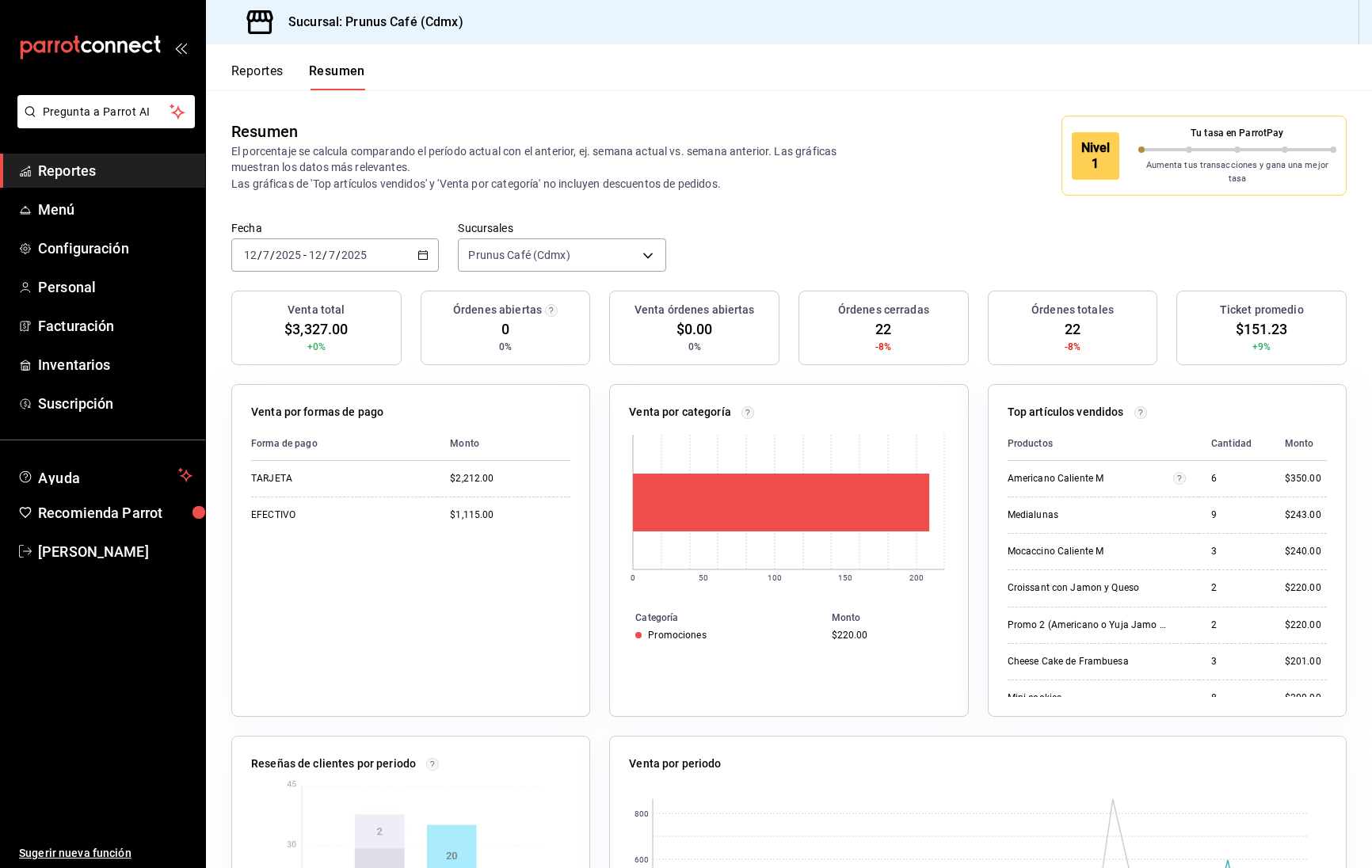
click at [383, 239] on div "[DATE] [DATE] - [DATE] [DATE]" at bounding box center [336, 255] width 208 height 34
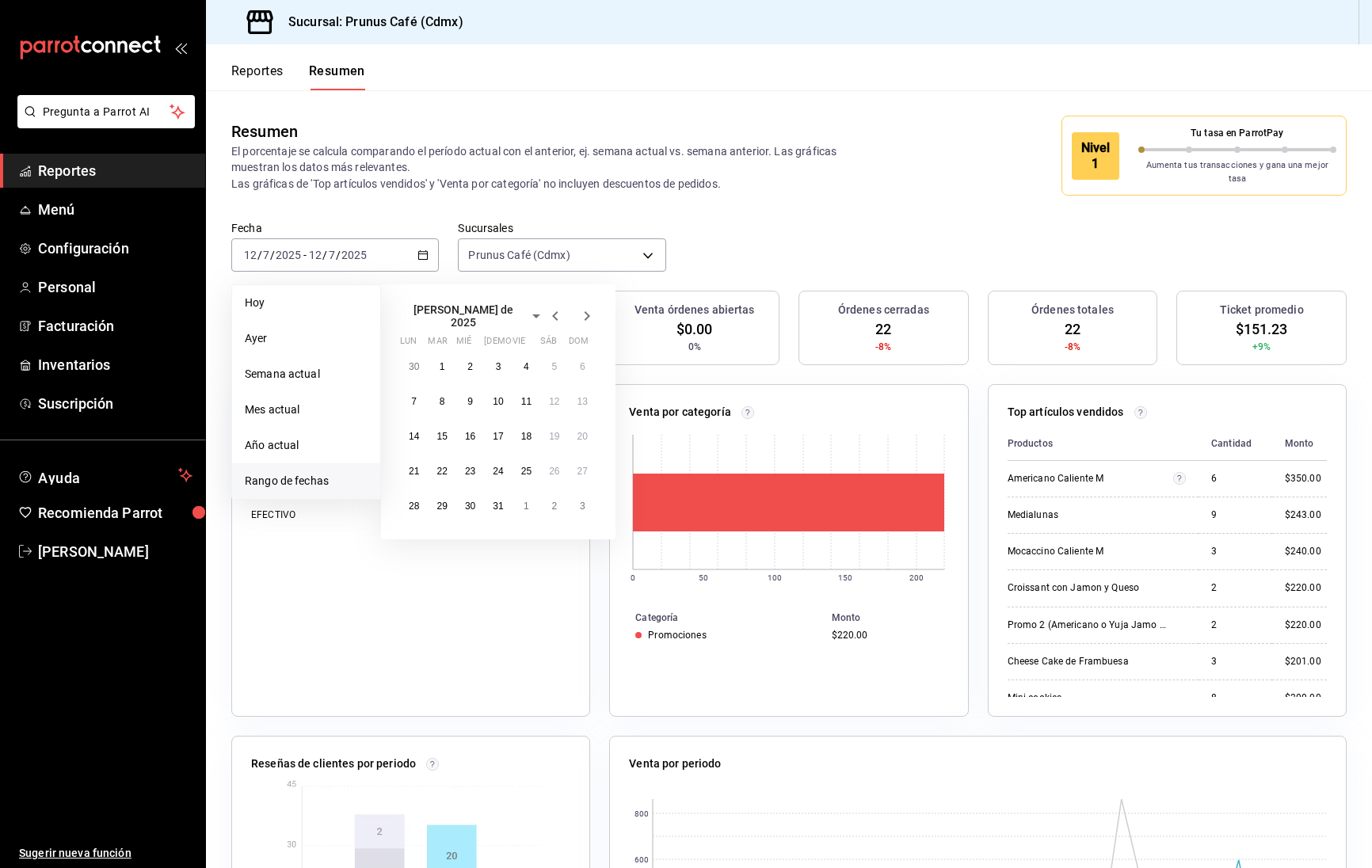
click at [595, 307] on icon "button" at bounding box center [586, 316] width 19 height 19
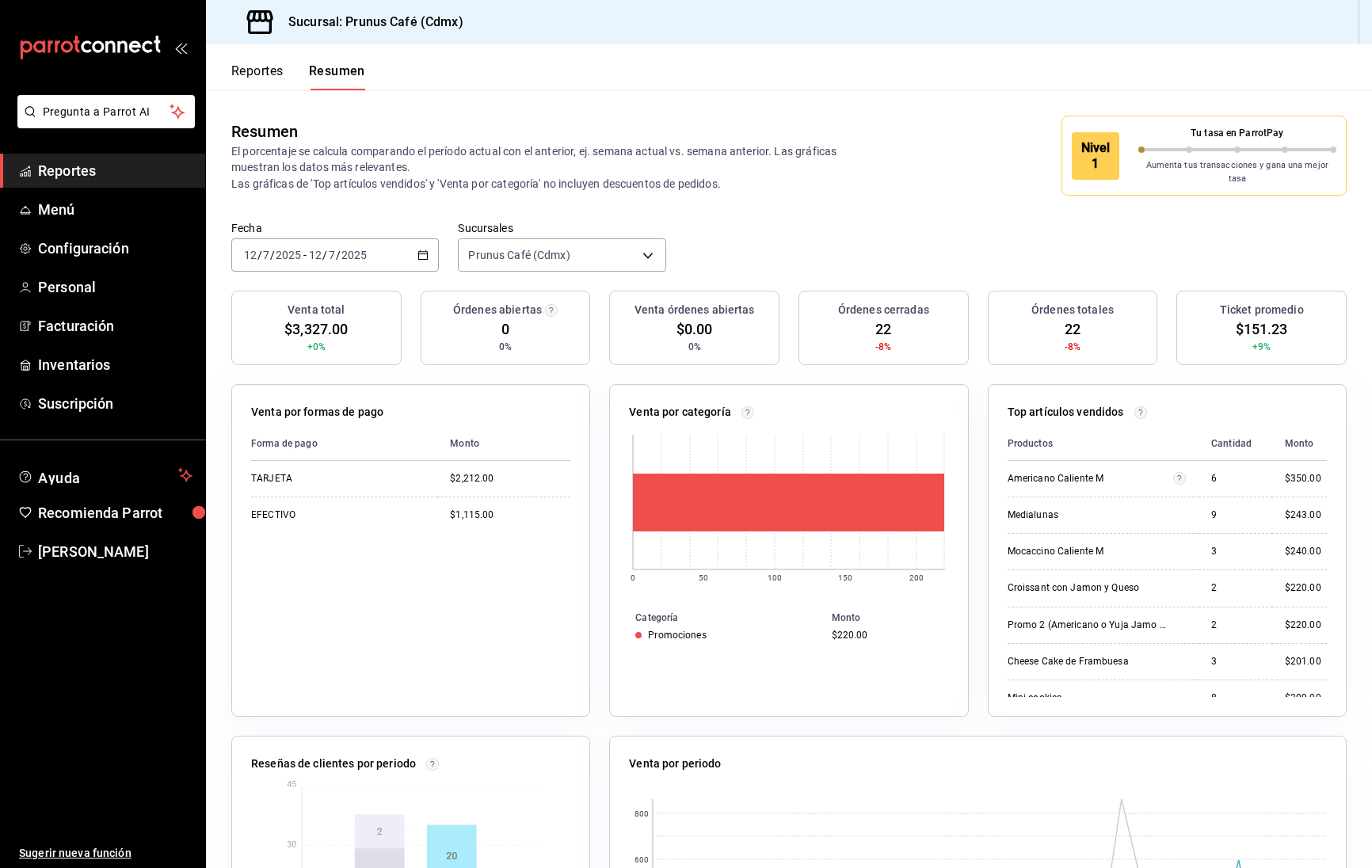
scroll to position [0, 1]
click at [422, 249] on icon "button" at bounding box center [423, 254] width 11 height 11
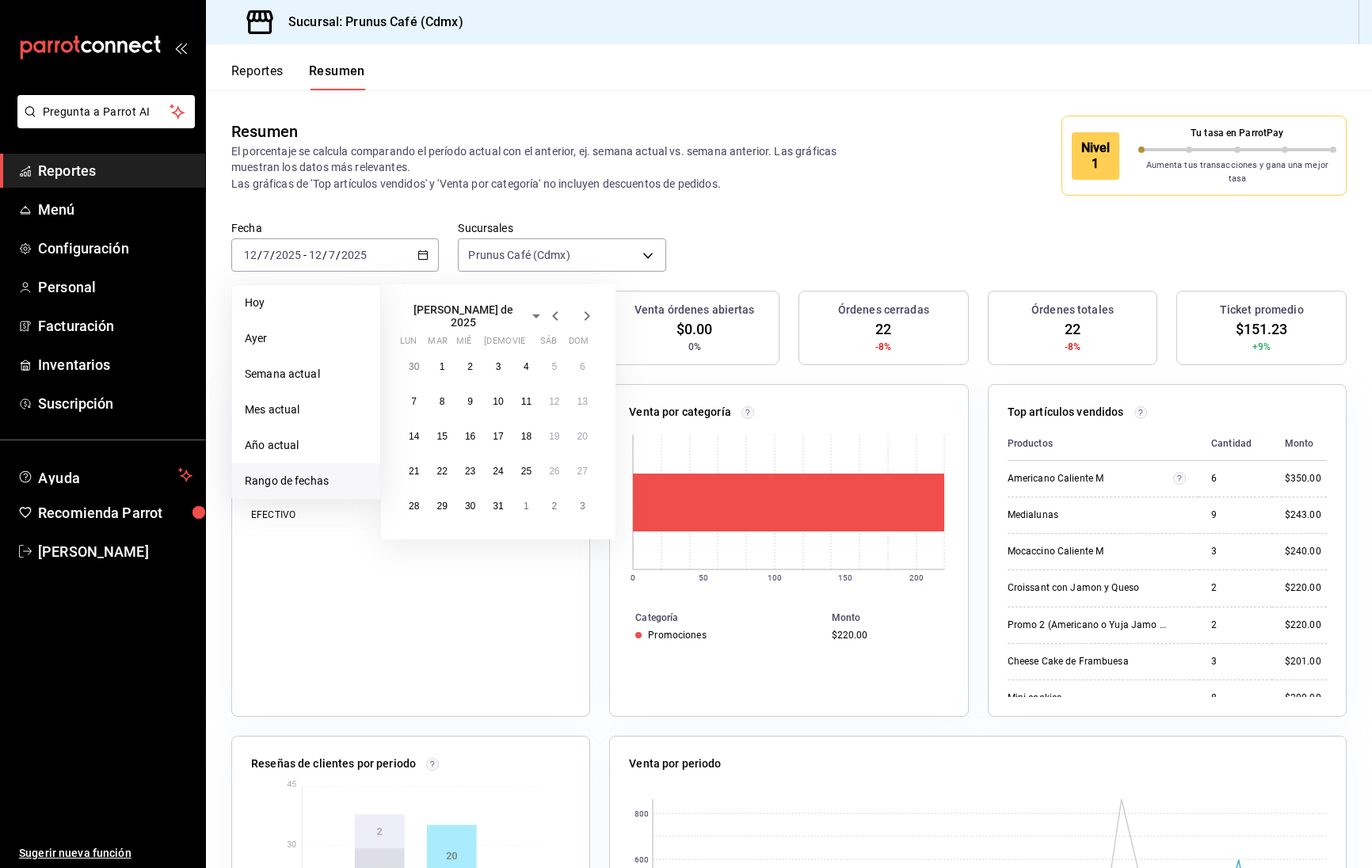
scroll to position [0, 0]
click at [335, 295] on span "Hoy" at bounding box center [306, 303] width 123 height 17
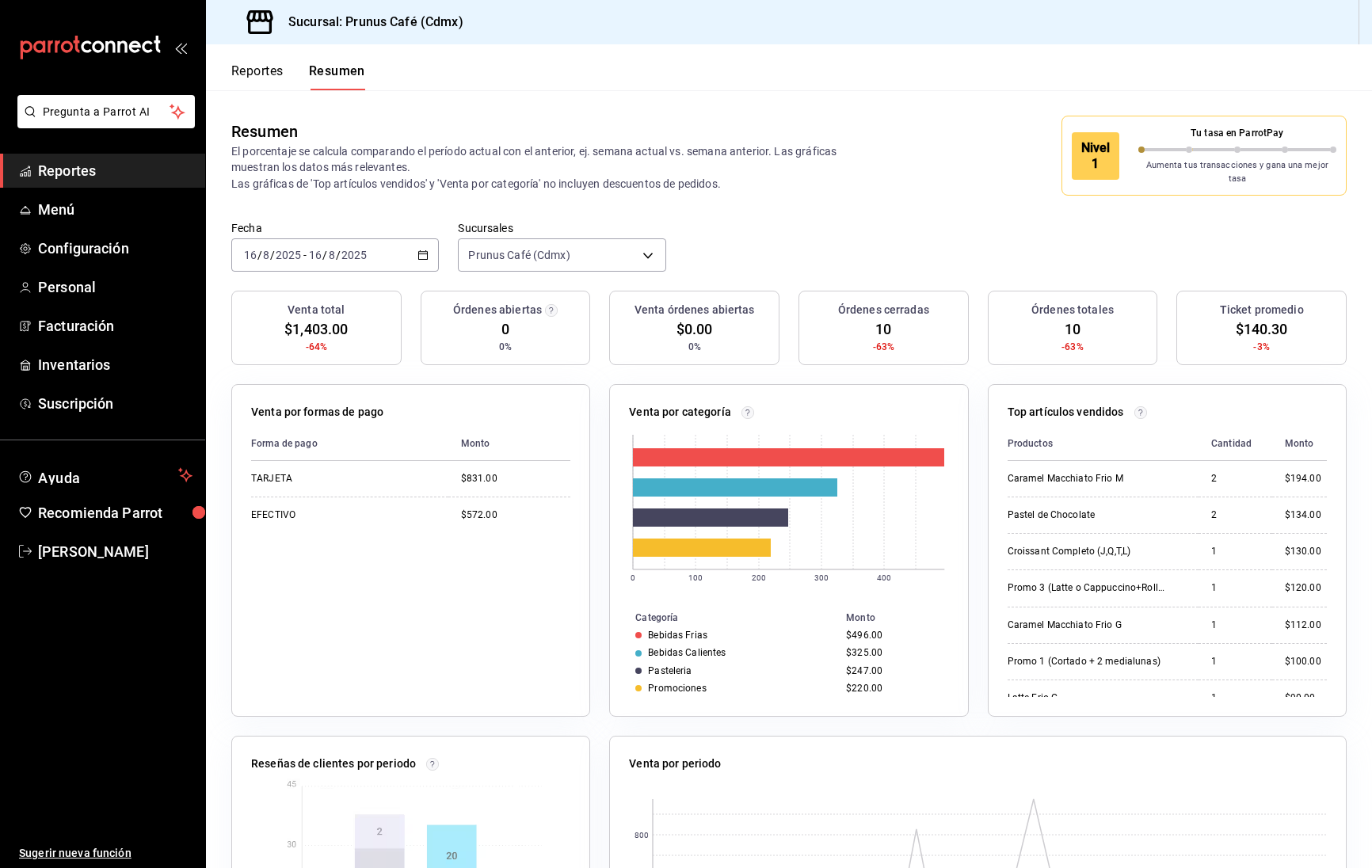
click at [273, 69] on button "Reportes" at bounding box center [257, 76] width 52 height 27
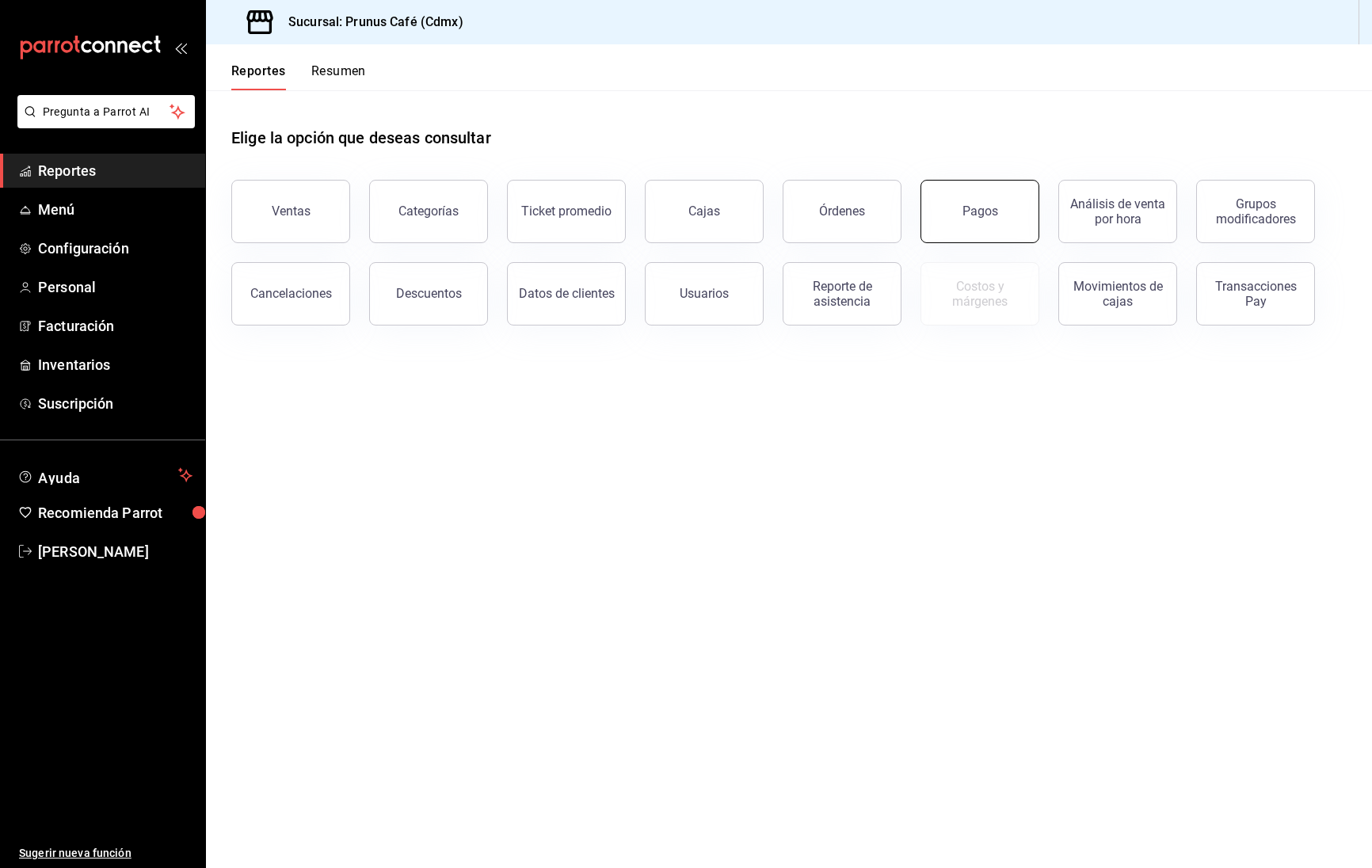
click at [995, 204] on div "Pagos" at bounding box center [980, 211] width 36 height 15
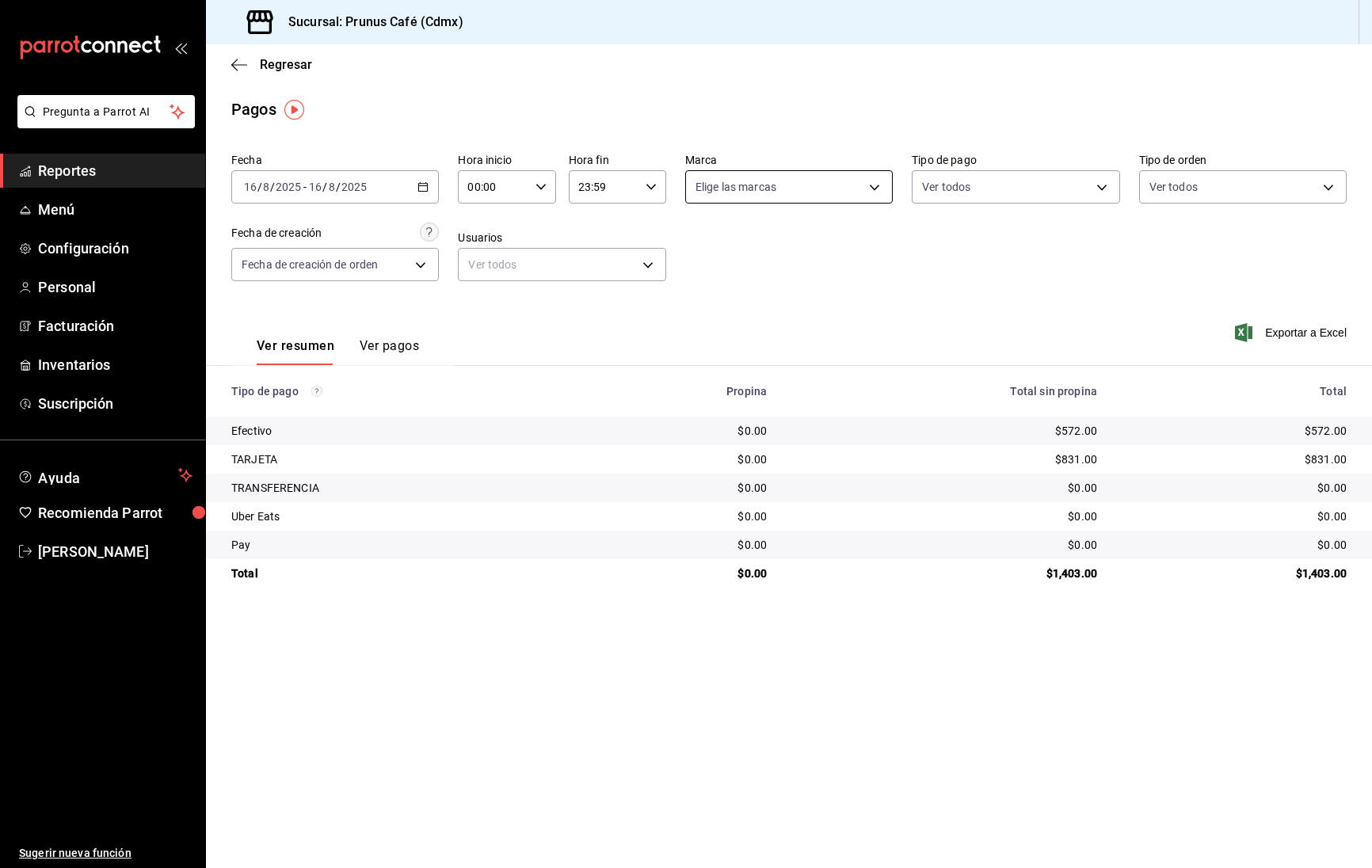
click at [832, 184] on body "Pregunta a Parrot AI Reportes Menú Configuración Personal Facturación Inventari…" at bounding box center [686, 434] width 1372 height 868
click at [832, 184] on div at bounding box center [686, 434] width 1372 height 868
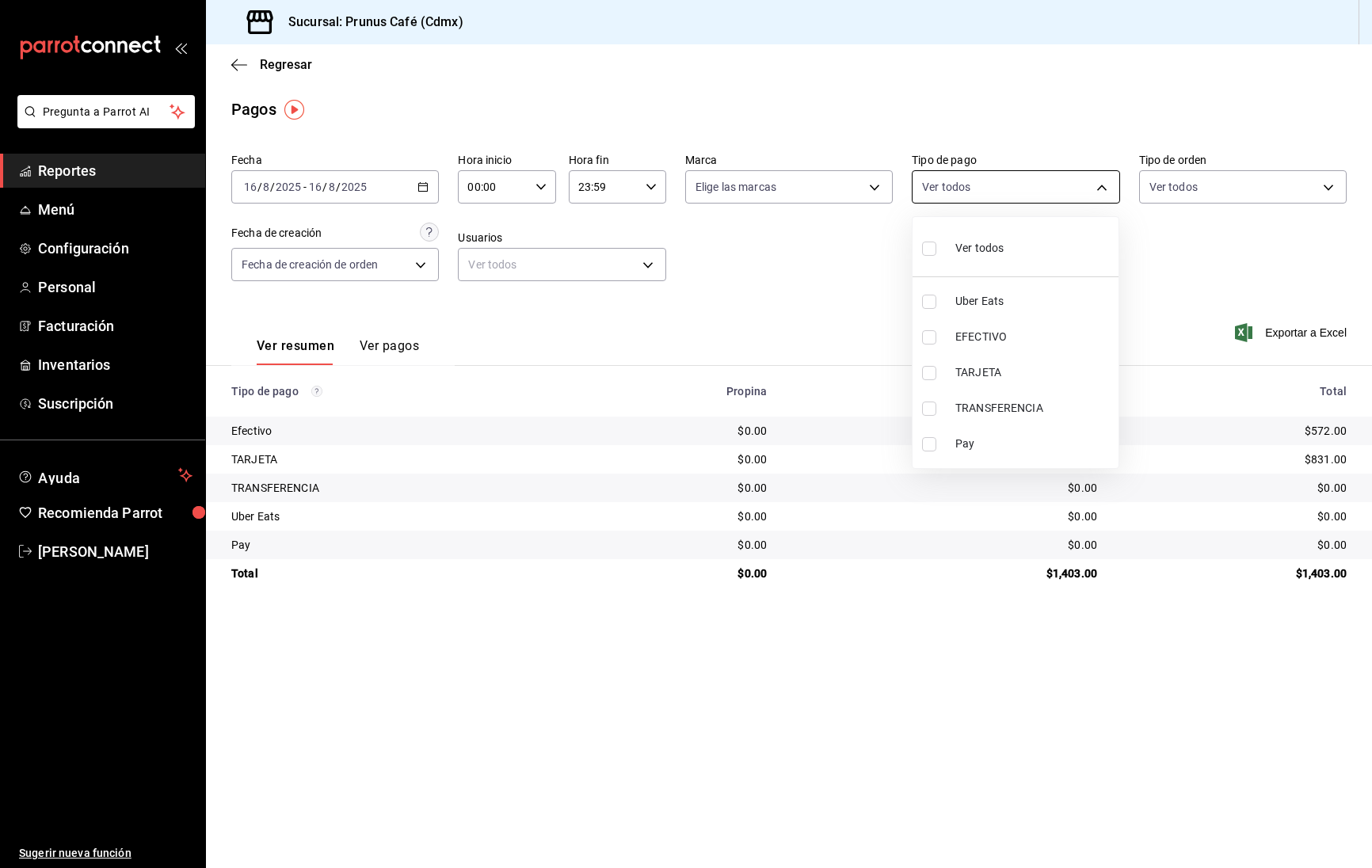
click at [951, 188] on body "Pregunta a Parrot AI Reportes Menú Configuración Personal Facturación Inventari…" at bounding box center [686, 434] width 1372 height 868
click at [951, 188] on div at bounding box center [686, 434] width 1372 height 868
click at [1249, 189] on body "Pregunta a Parrot AI Reportes Menú Configuración Personal Facturación Inventari…" at bounding box center [686, 434] width 1372 height 868
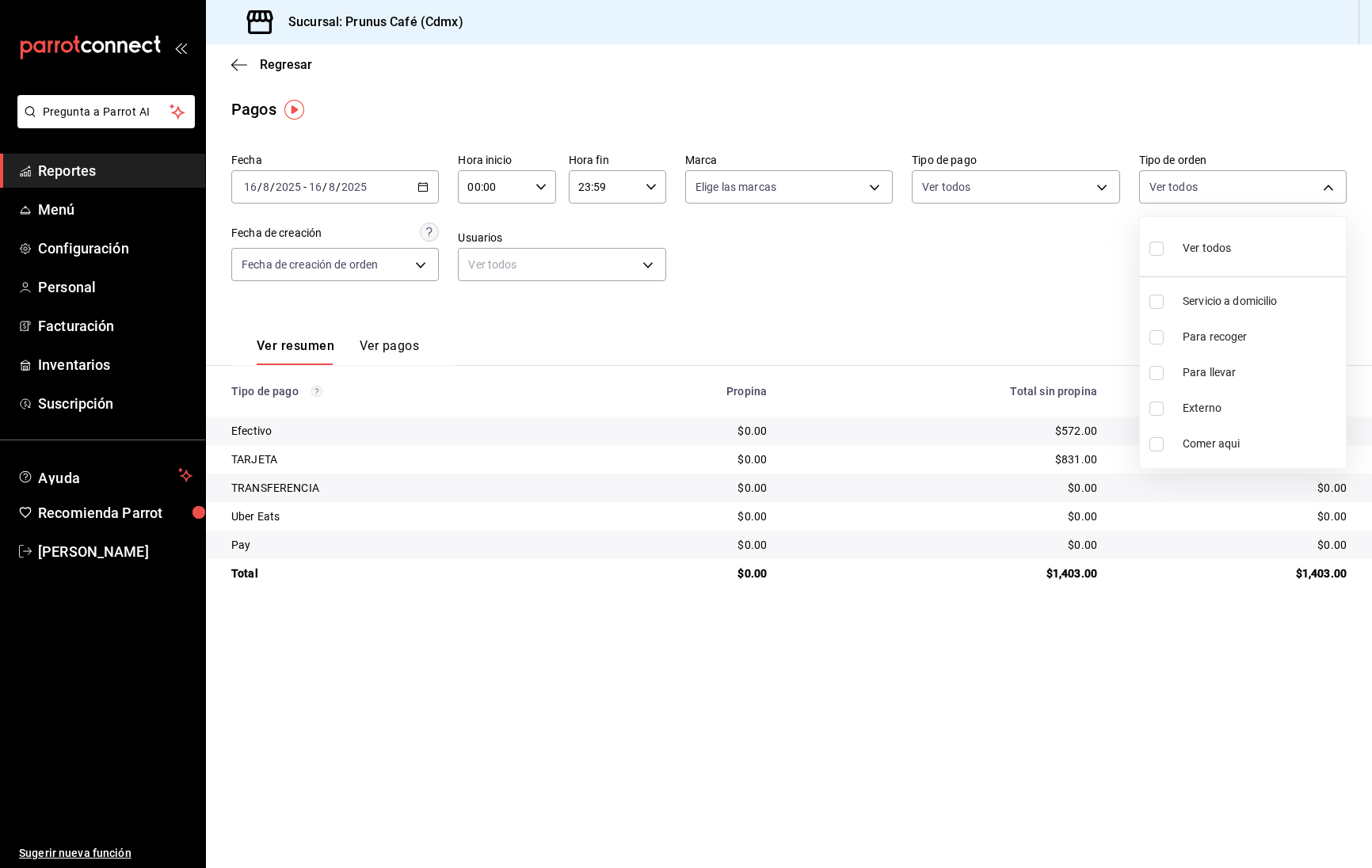
click at [575, 256] on div at bounding box center [686, 434] width 1372 height 868
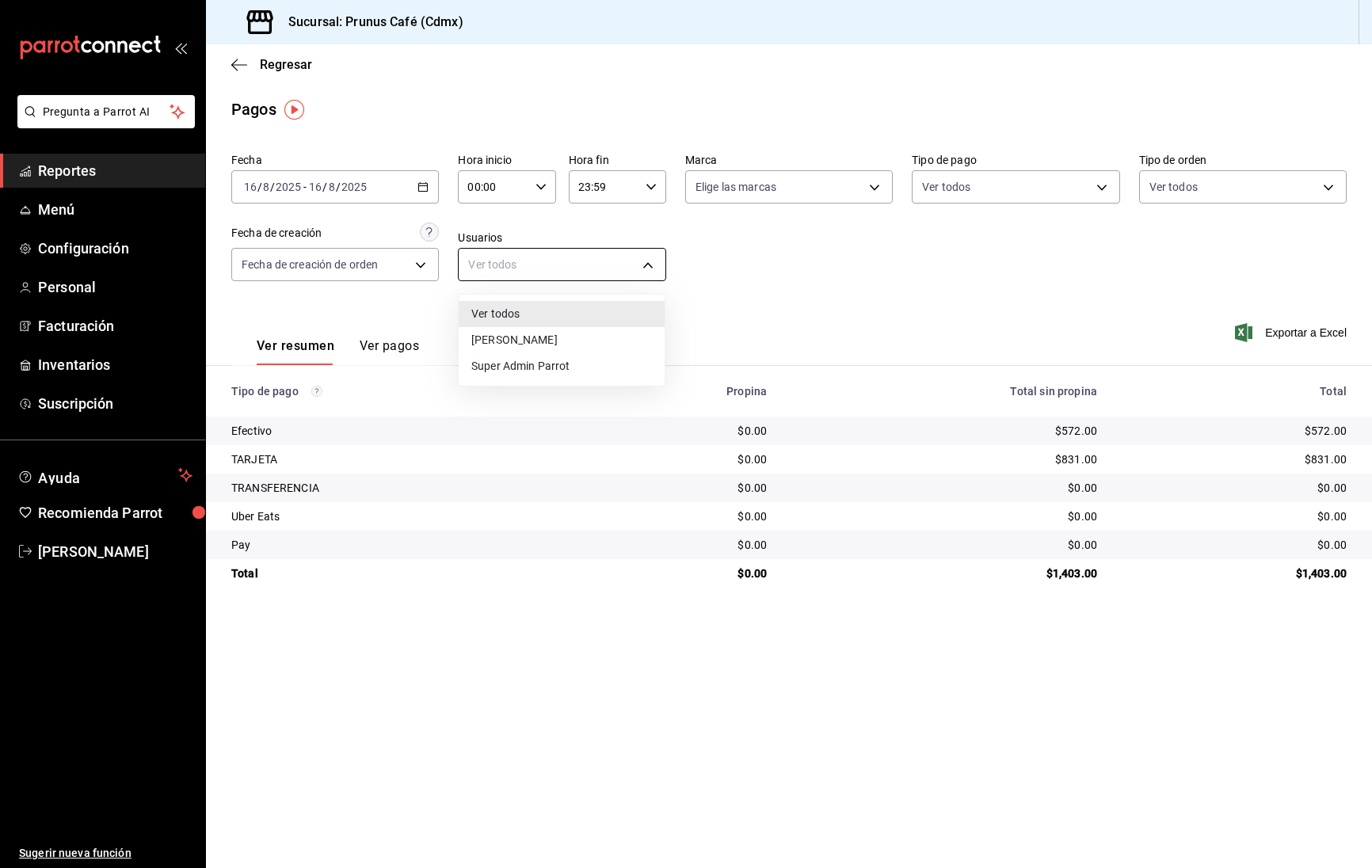
click at [561, 264] on body "Pregunta a Parrot AI Reportes Menú Configuración Personal Facturación Inventari…" at bounding box center [686, 434] width 1372 height 868
click at [422, 264] on div at bounding box center [686, 434] width 1372 height 868
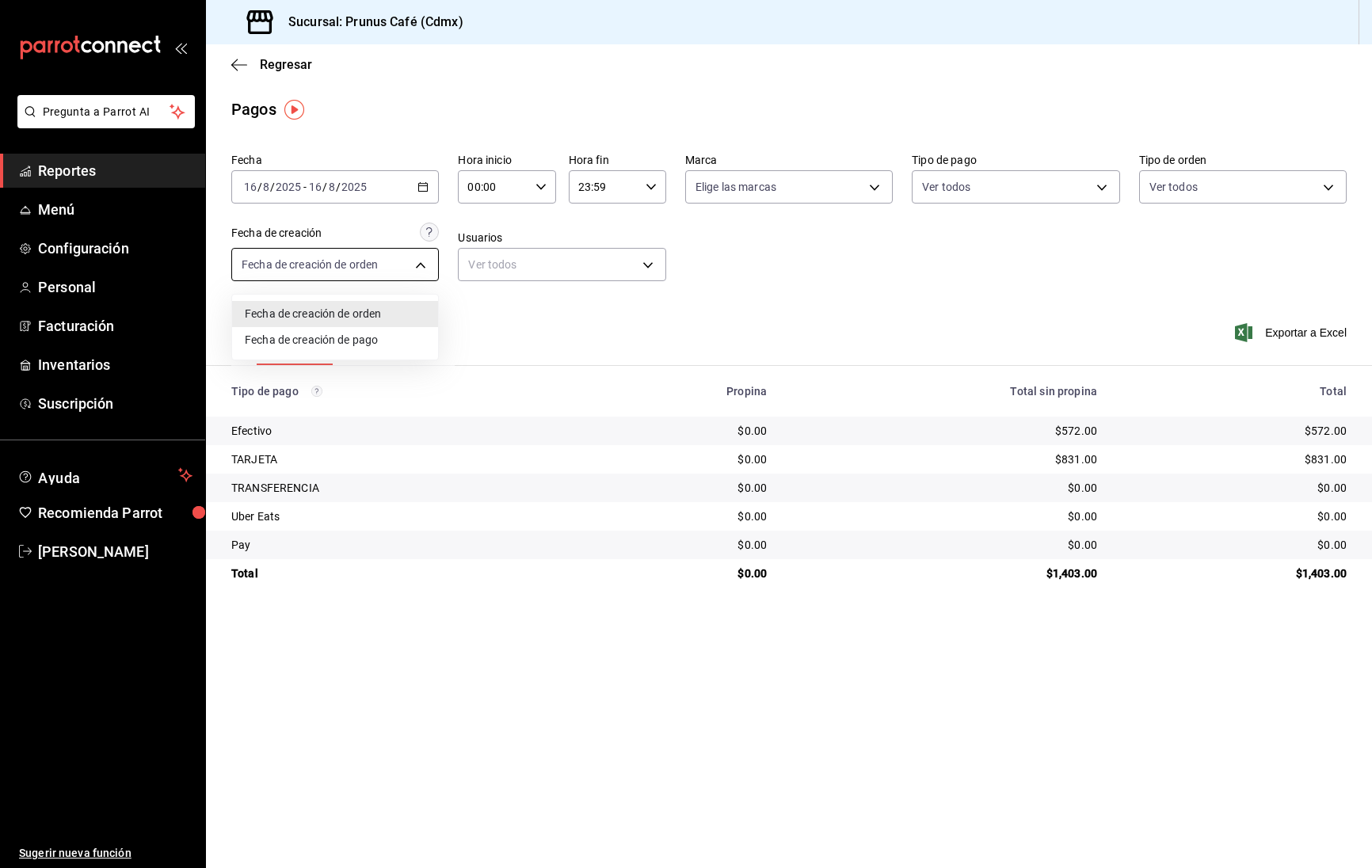
click at [421, 264] on body "Pregunta a Parrot AI Reportes Menú Configuración Personal Facturación Inventari…" at bounding box center [686, 434] width 1372 height 868
click at [421, 264] on div at bounding box center [686, 434] width 1372 height 868
click at [260, 464] on div "TARJETA" at bounding box center [403, 459] width 343 height 16
click at [396, 341] on button "Ver pagos" at bounding box center [389, 351] width 59 height 27
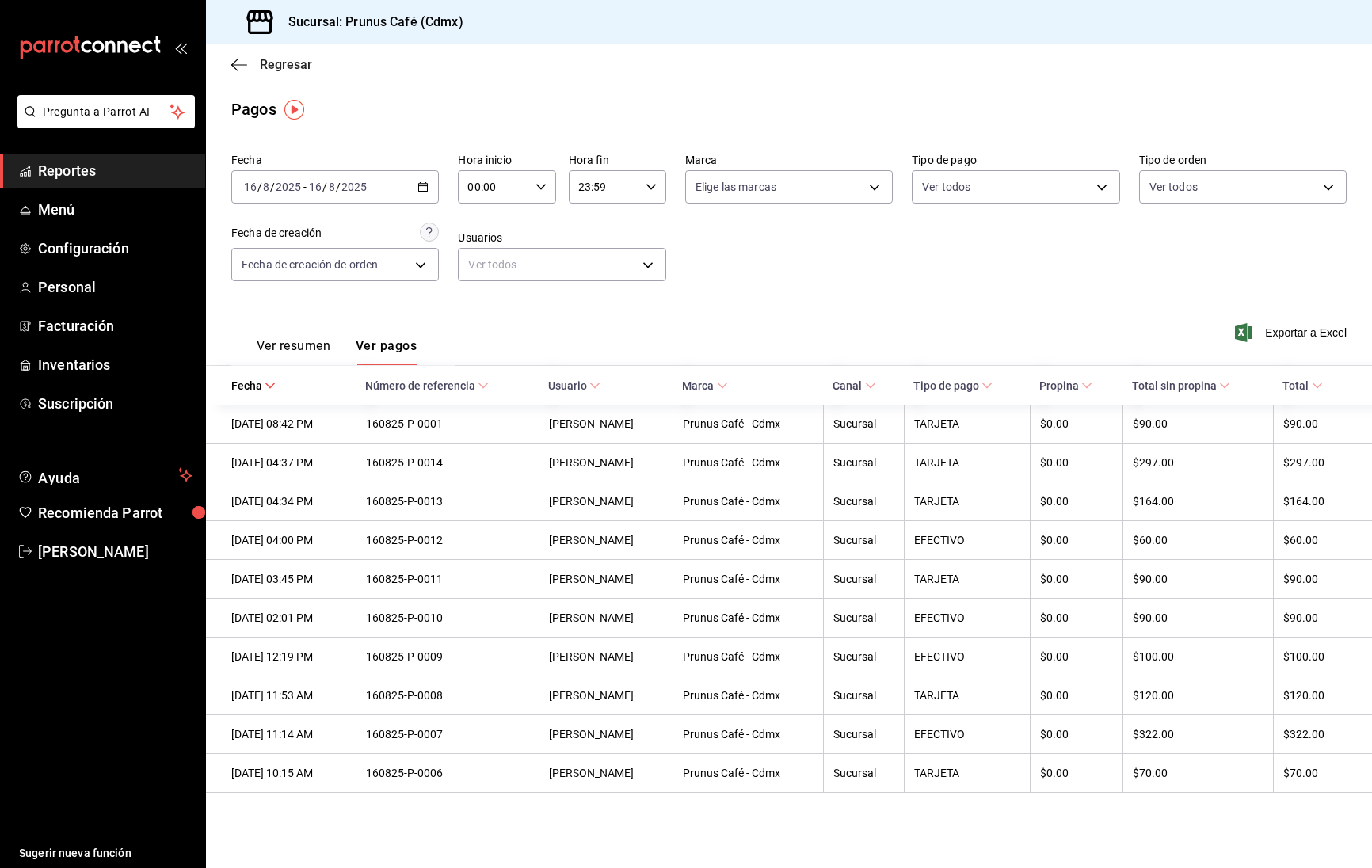
click at [244, 70] on icon "button" at bounding box center [240, 64] width 16 height 14
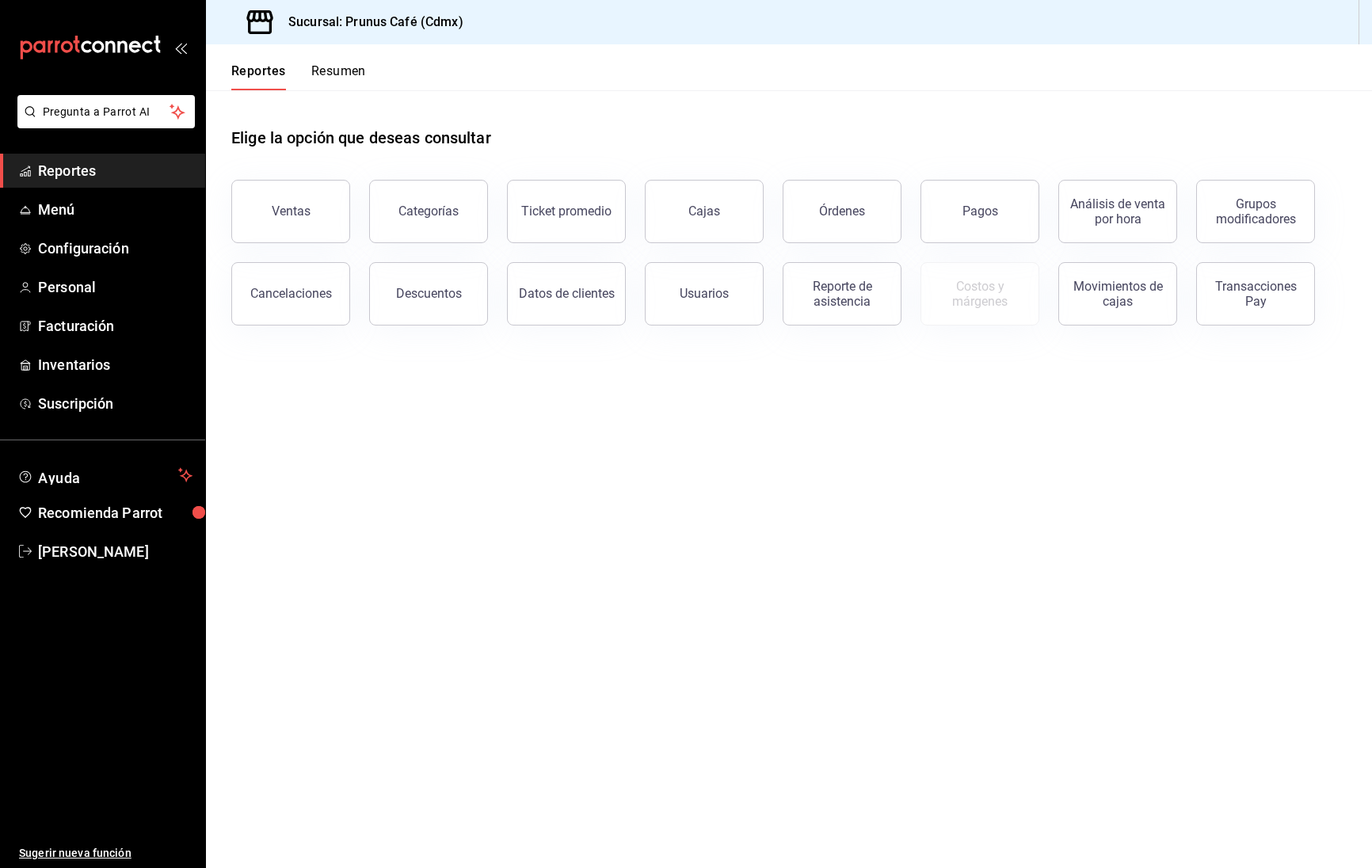
click at [354, 56] on div "Reportes Resumen" at bounding box center [286, 67] width 160 height 46
click at [343, 74] on button "Resumen" at bounding box center [339, 76] width 54 height 27
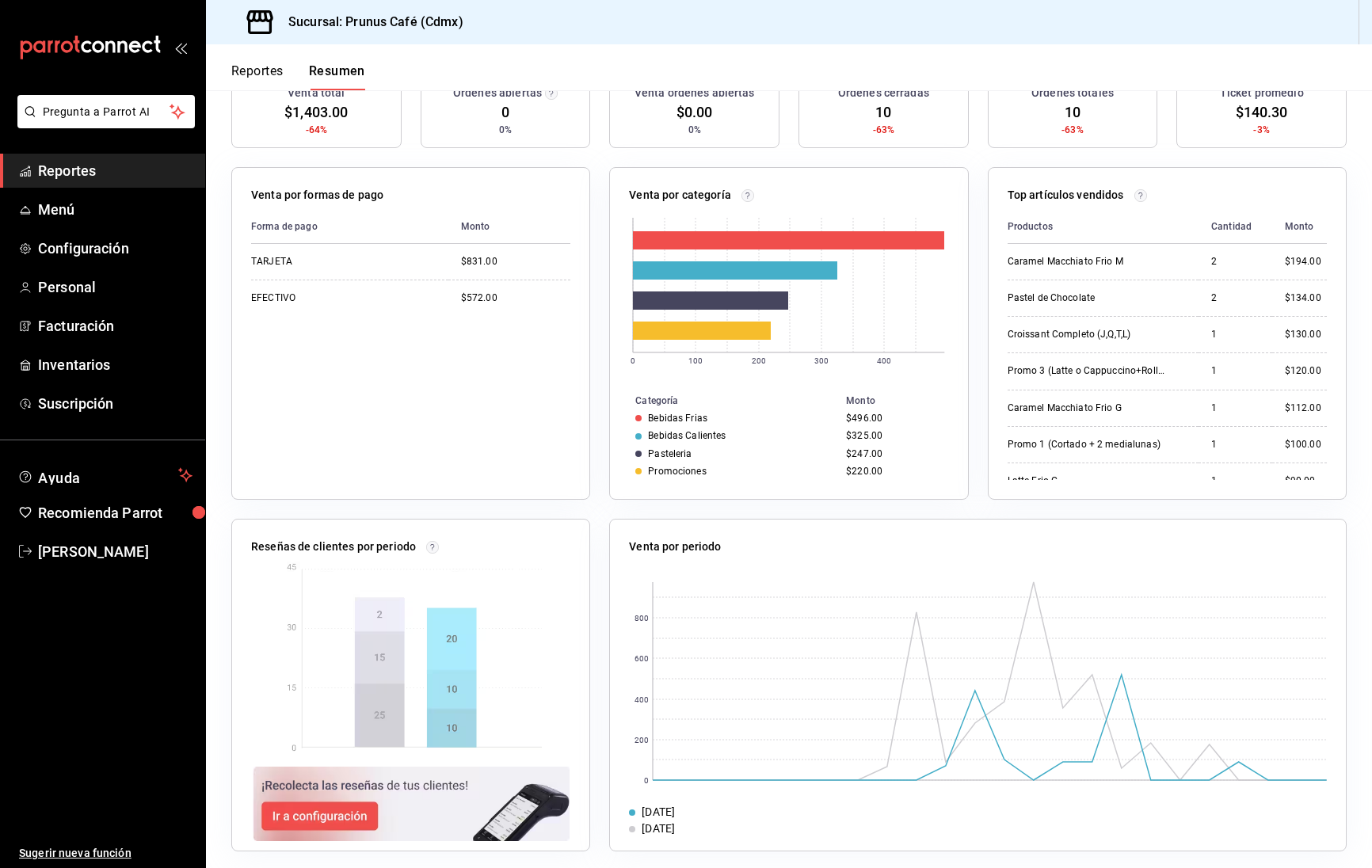
click at [142, 171] on span "Reportes" at bounding box center [115, 171] width 154 height 22
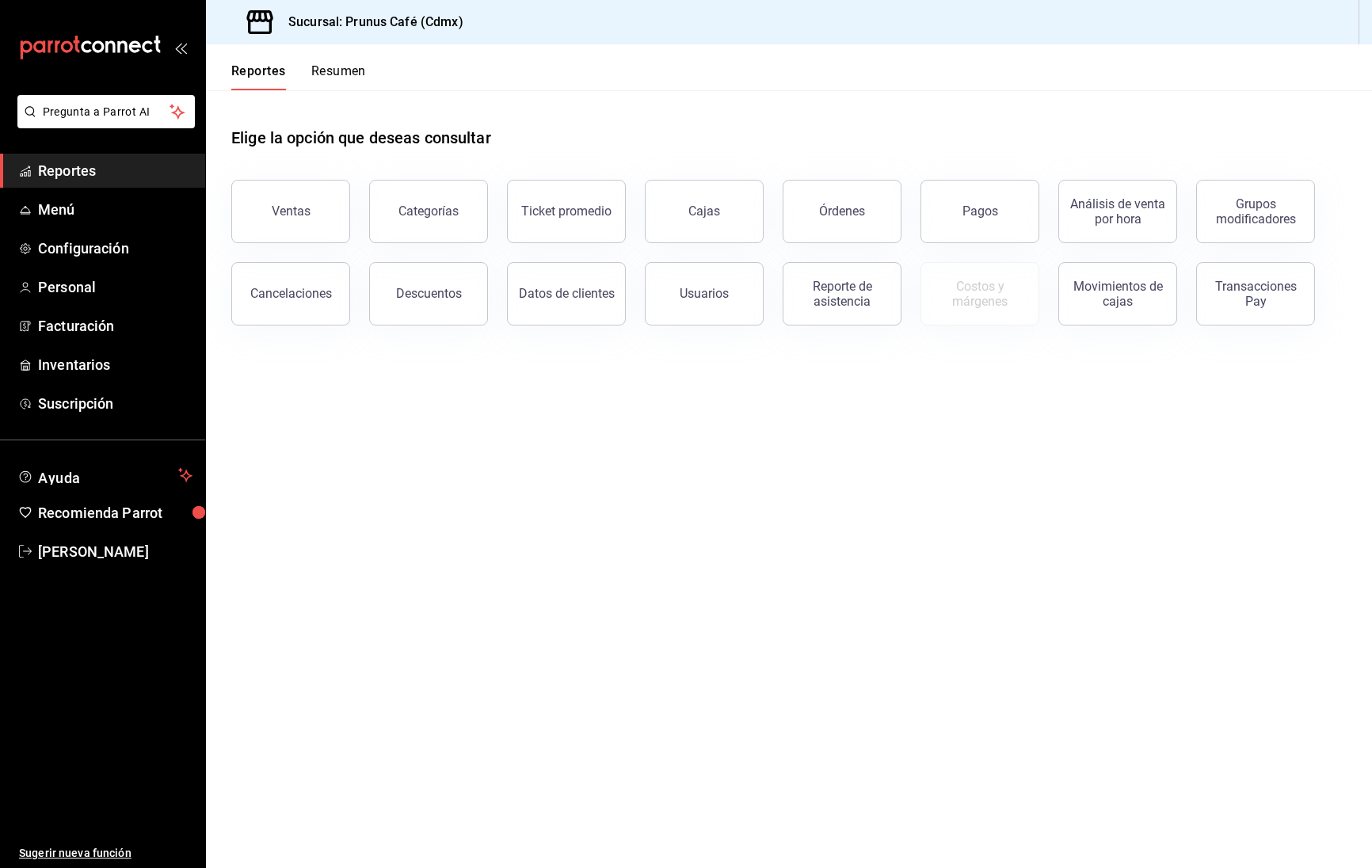
click at [336, 81] on button "Resumen" at bounding box center [339, 76] width 54 height 27
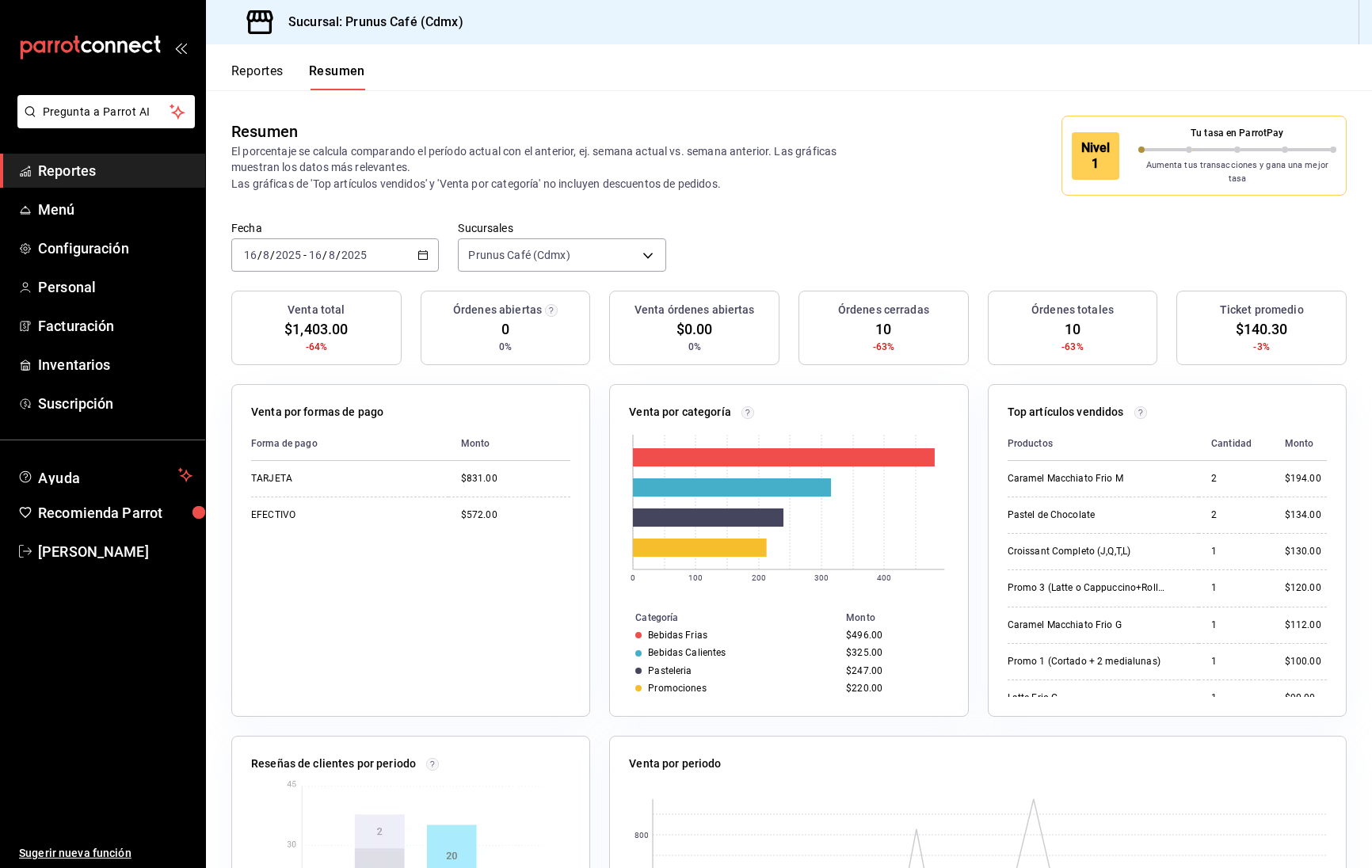
click at [333, 250] on input "8" at bounding box center [332, 254] width 8 height 13
click at [312, 370] on span "Semana actual" at bounding box center [306, 374] width 123 height 17
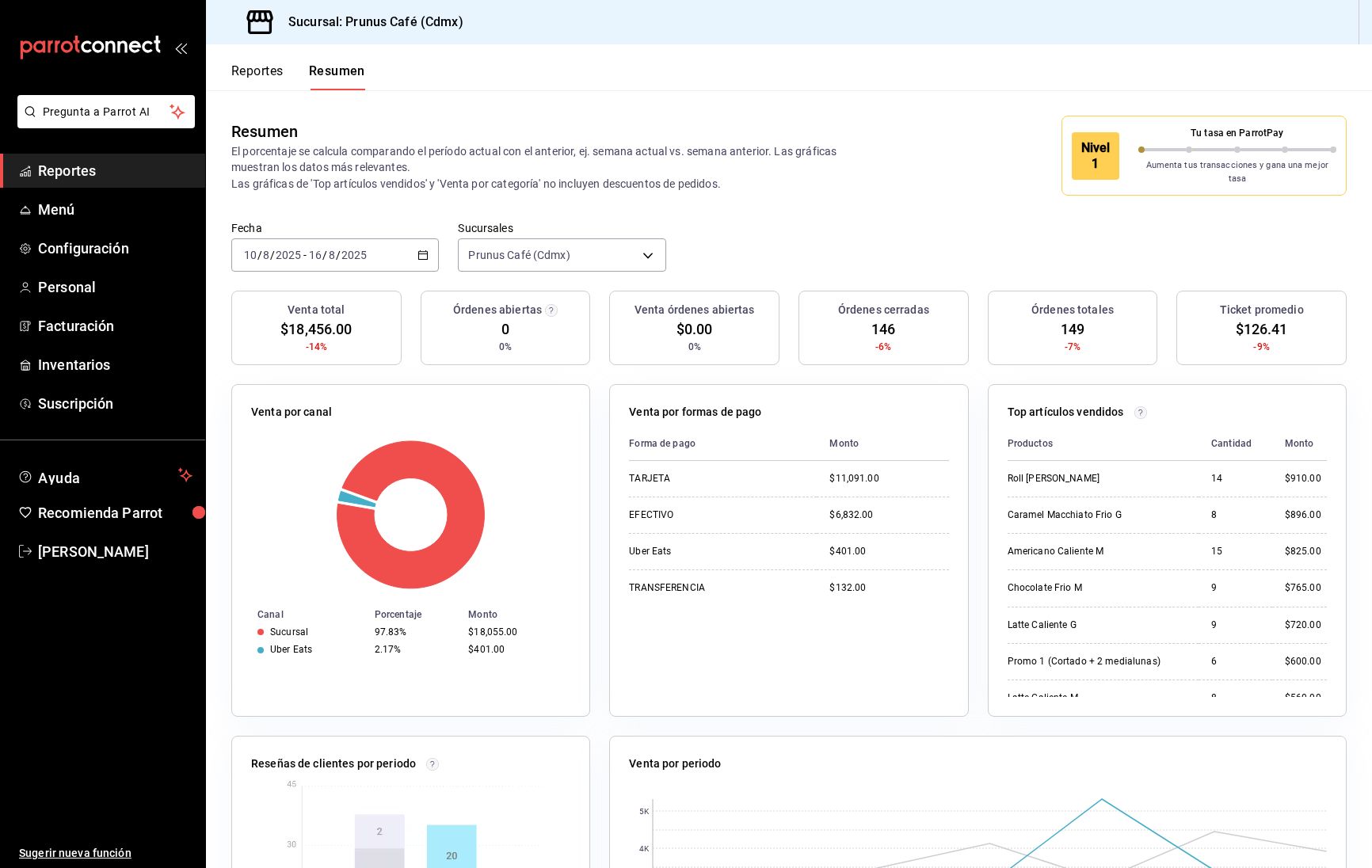
scroll to position [0, 1]
click at [403, 245] on div "[DATE] [DATE] - [DATE] [DATE]" at bounding box center [336, 255] width 208 height 34
click at [274, 300] on span "Hoy" at bounding box center [306, 303] width 123 height 17
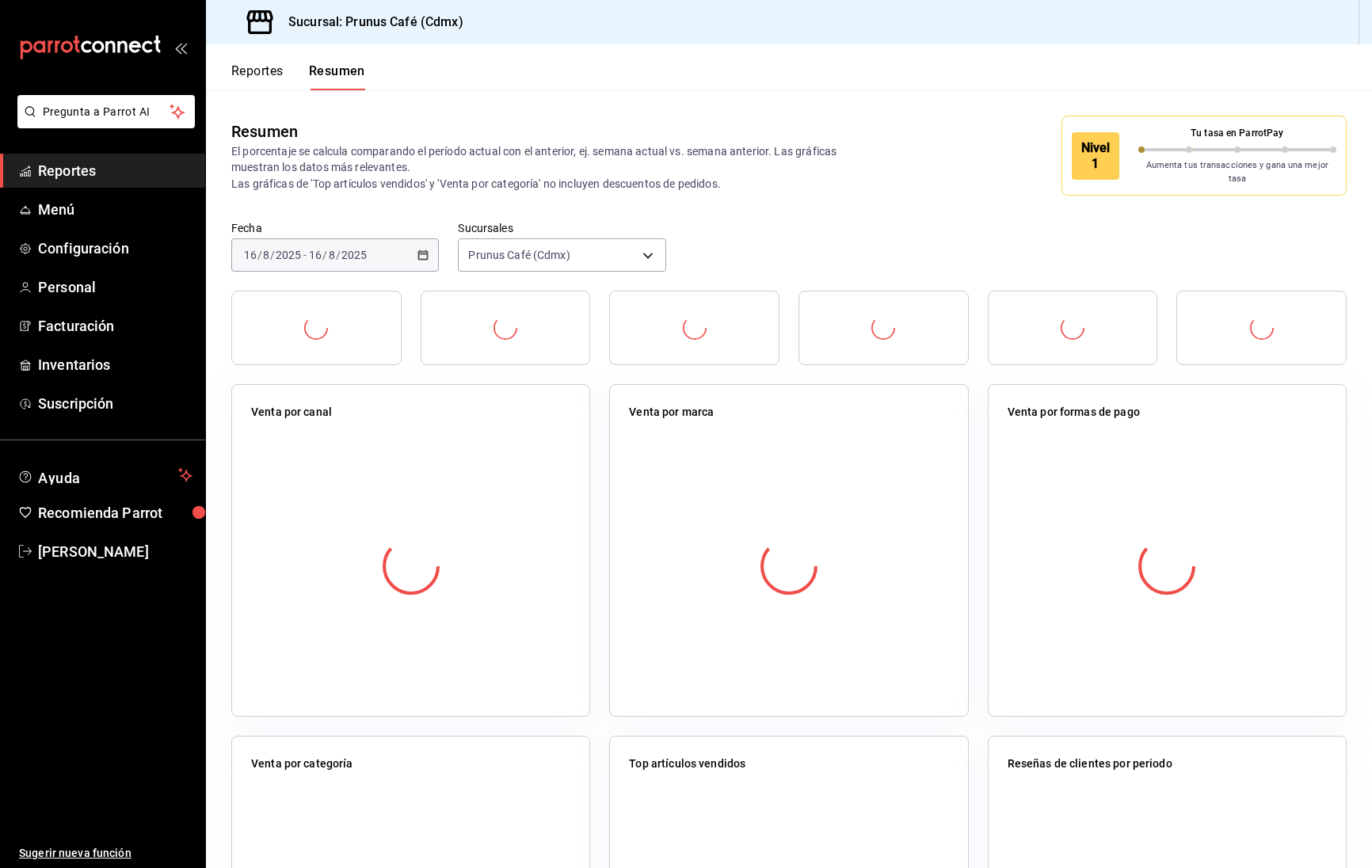
scroll to position [0, 0]
